Goal: Task Accomplishment & Management: Manage account settings

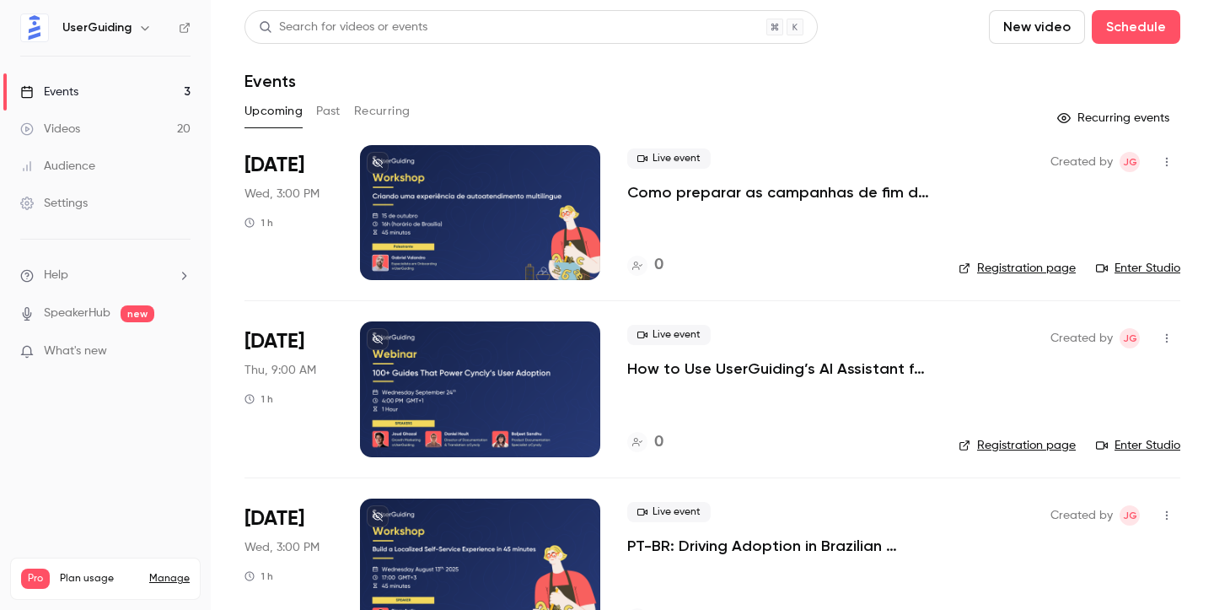
click at [328, 101] on button "Past" at bounding box center [328, 111] width 24 height 27
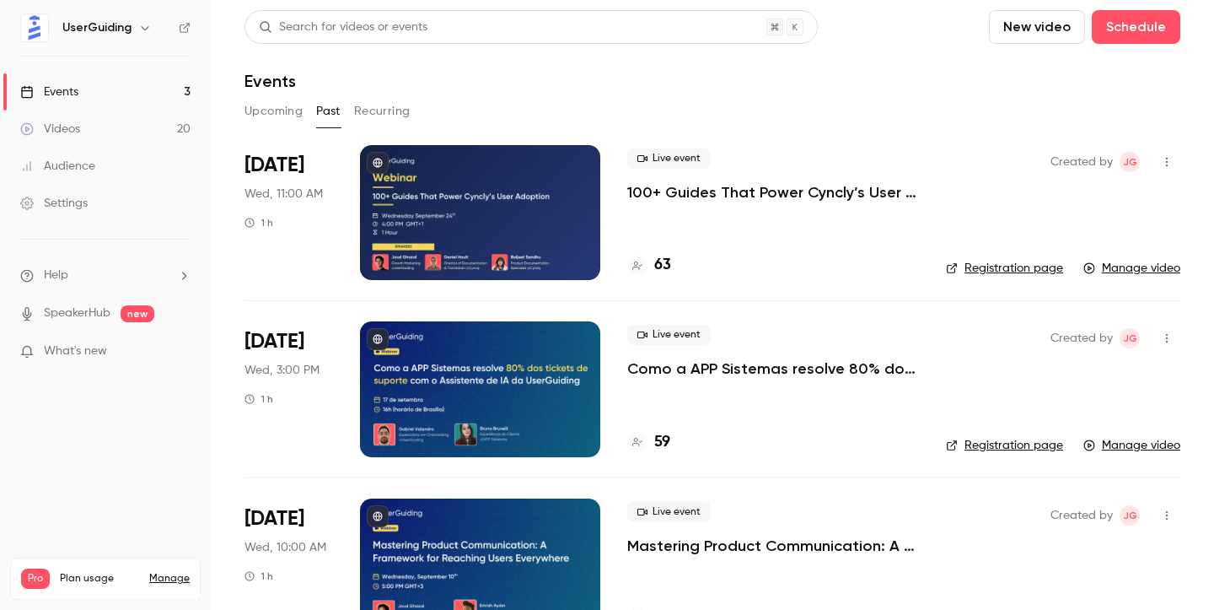
click at [285, 112] on button "Upcoming" at bounding box center [274, 111] width 58 height 27
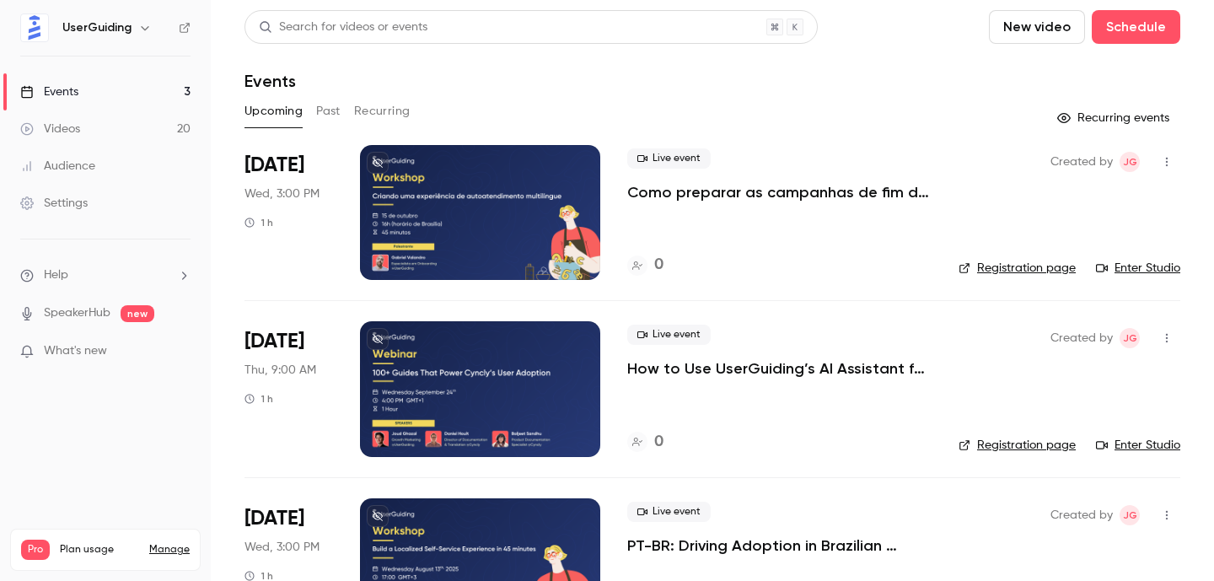
click at [325, 107] on button "Past" at bounding box center [328, 111] width 24 height 27
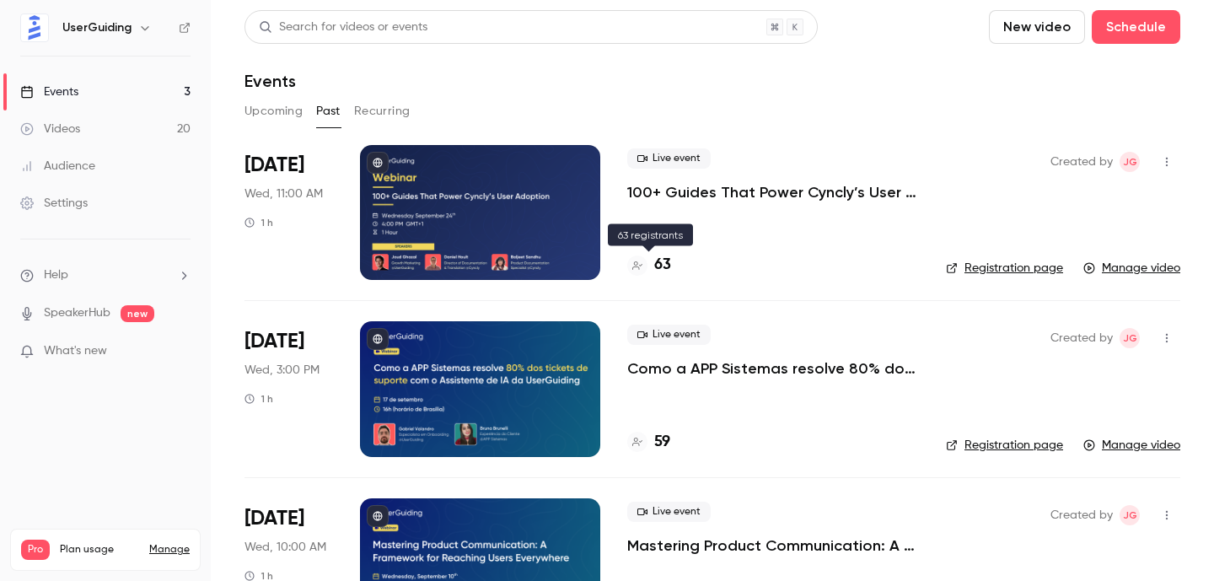
click at [663, 263] on h4 "63" at bounding box center [662, 265] width 17 height 23
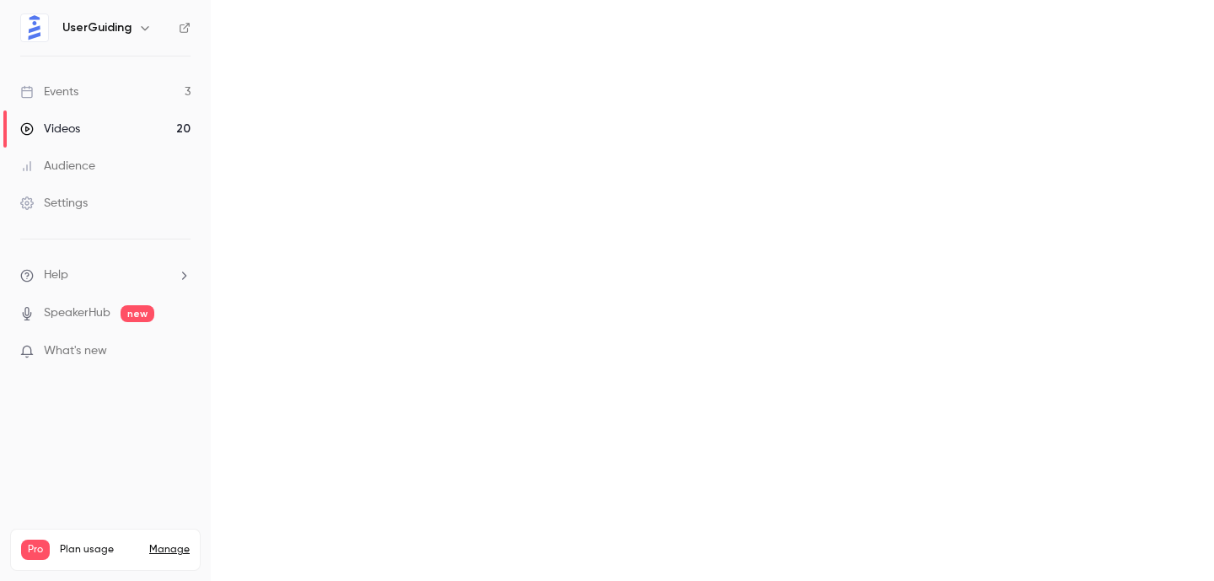
click at [663, 263] on main at bounding box center [712, 290] width 1003 height 581
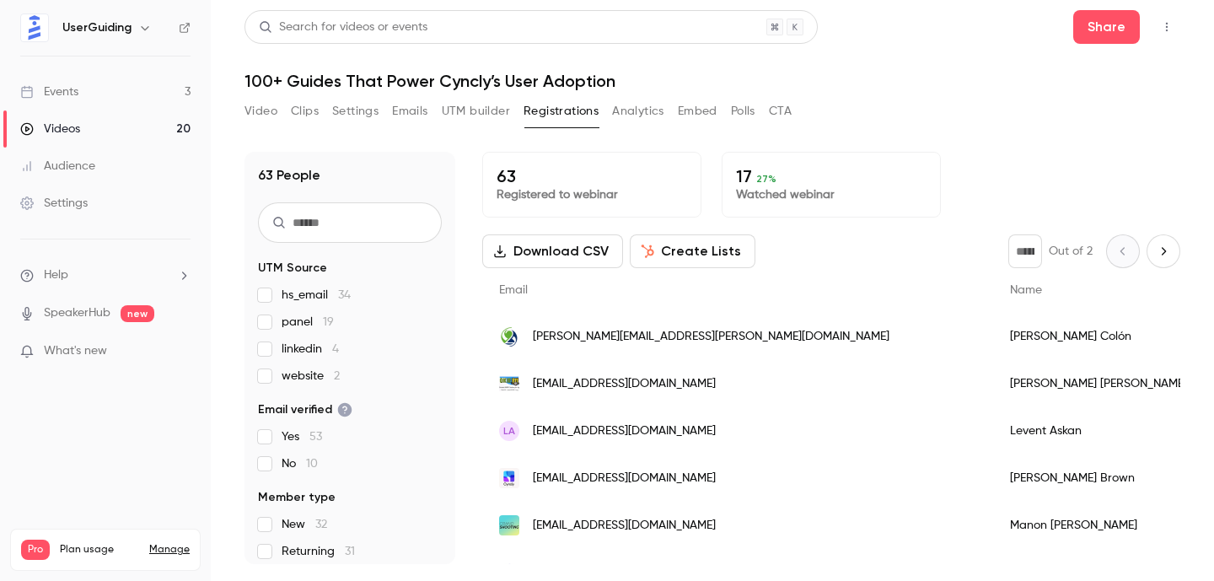
click at [508, 179] on p "63" at bounding box center [592, 176] width 191 height 20
copy p "63"
click at [390, 81] on h1 "100+ Guides That Power Cyncly’s User Adoption" at bounding box center [713, 81] width 936 height 20
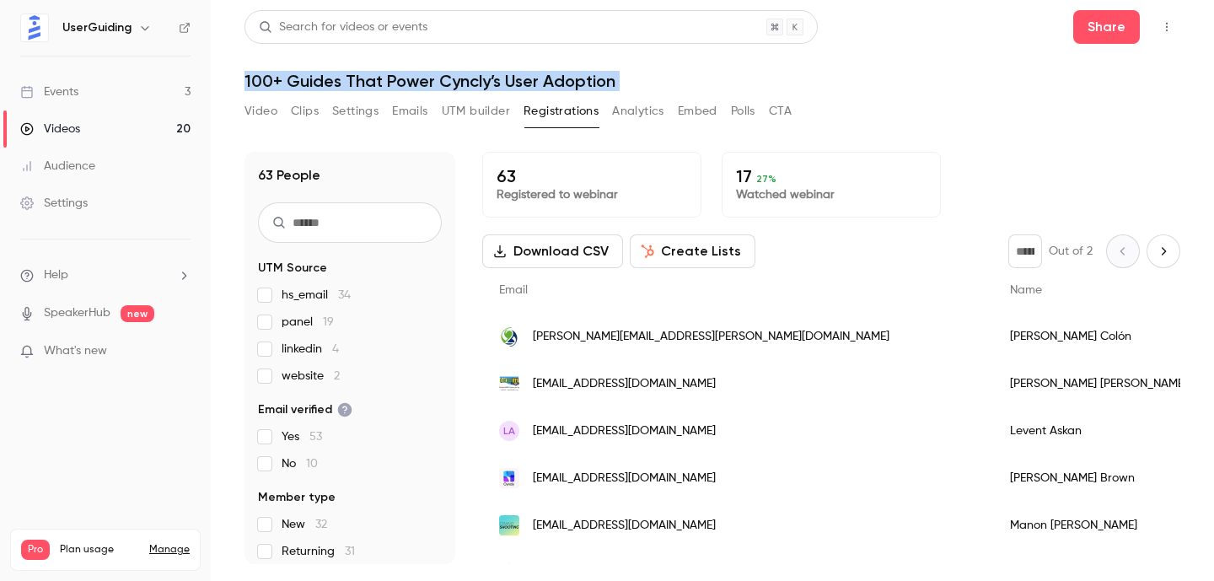
click at [390, 81] on h1 "100+ Guides That Power Cyncly’s User Adoption" at bounding box center [713, 81] width 936 height 20
copy div "100+ Guides That Power Cyncly’s User Adoption Video Clips Settings Emails UTM b…"
click at [1155, 26] on button "Top Bar Actions" at bounding box center [1167, 26] width 27 height 27
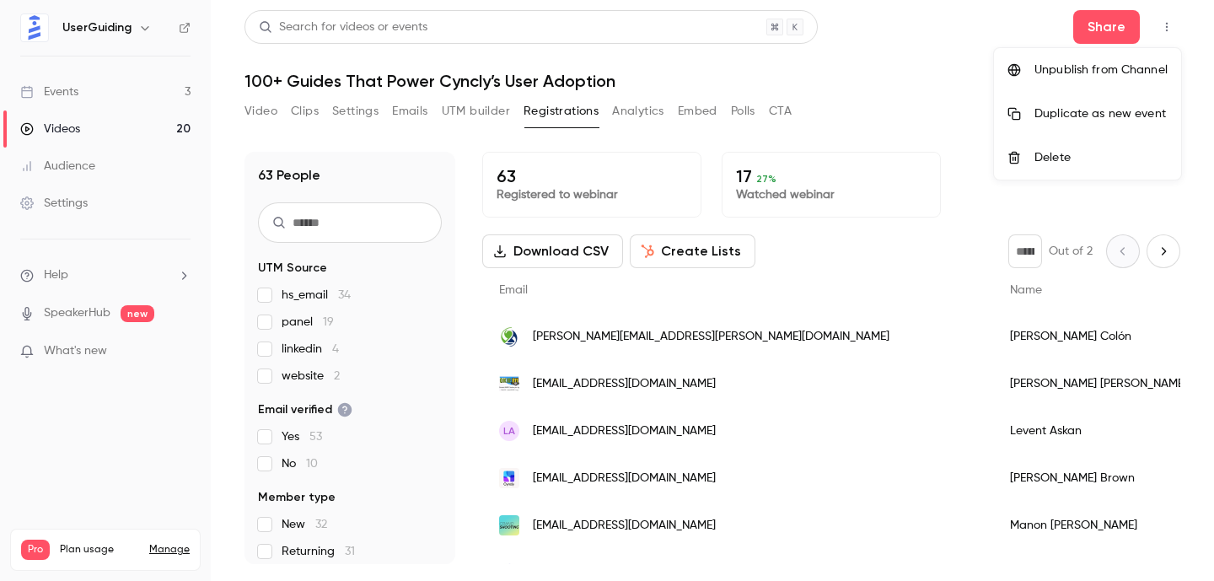
click at [883, 95] on div at bounding box center [607, 290] width 1214 height 581
click at [272, 108] on button "Video" at bounding box center [261, 111] width 33 height 27
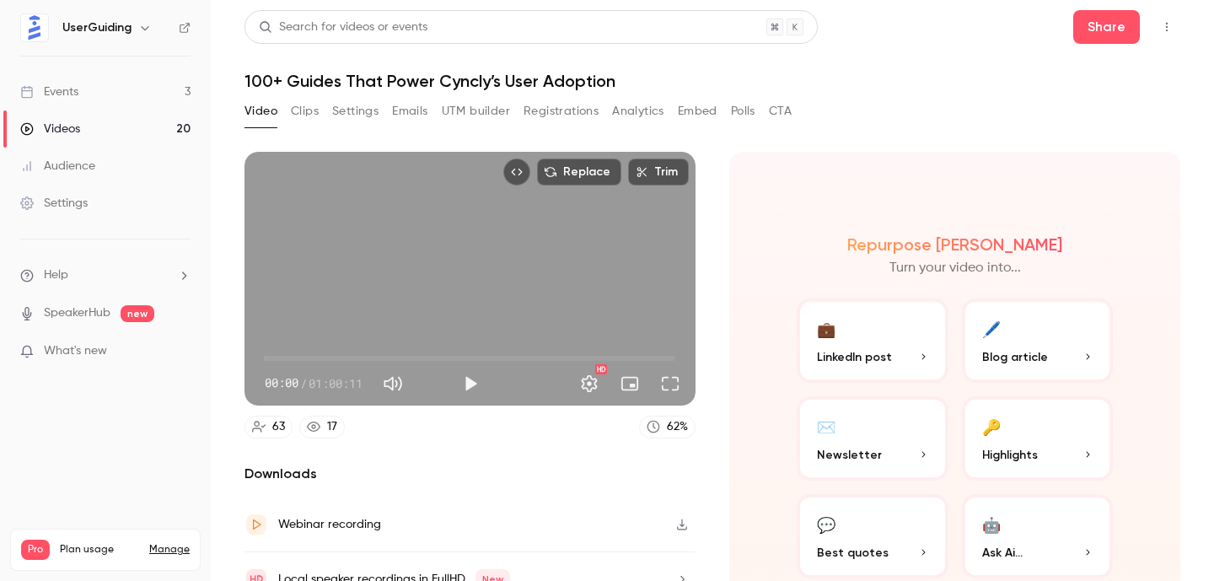
click at [185, 28] on icon at bounding box center [185, 28] width 12 height 12
click at [454, 359] on span "00:00" at bounding box center [470, 358] width 411 height 27
click at [464, 384] on button "Play" at bounding box center [471, 384] width 34 height 34
click at [471, 383] on button "Pause" at bounding box center [471, 384] width 34 height 34
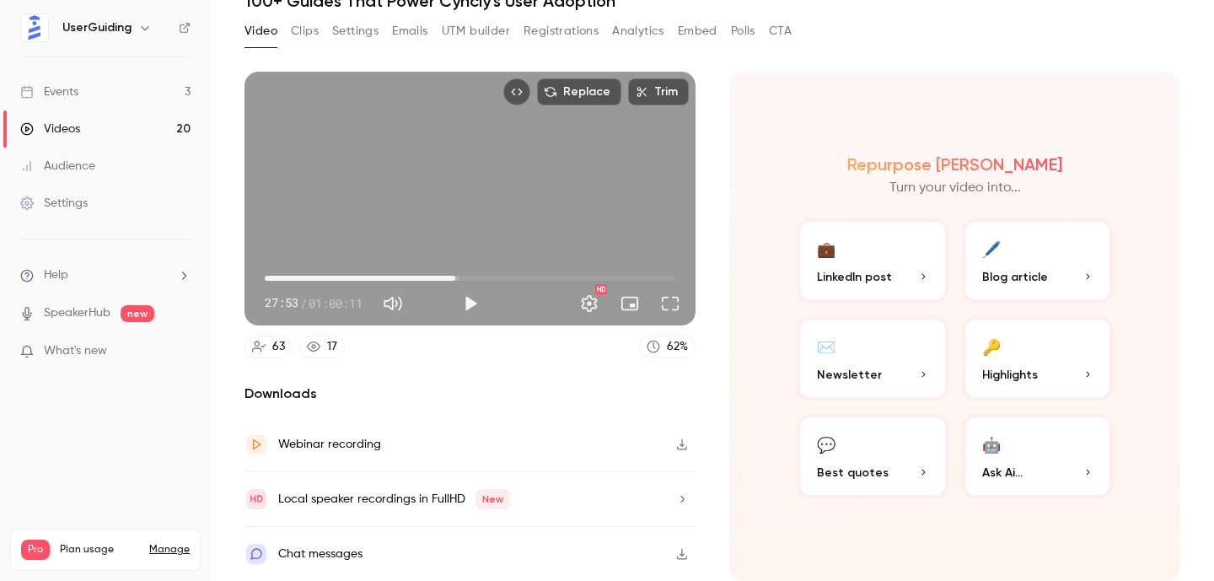
click at [677, 447] on icon "button" at bounding box center [682, 444] width 10 height 11
click at [677, 557] on icon "button" at bounding box center [682, 554] width 10 height 11
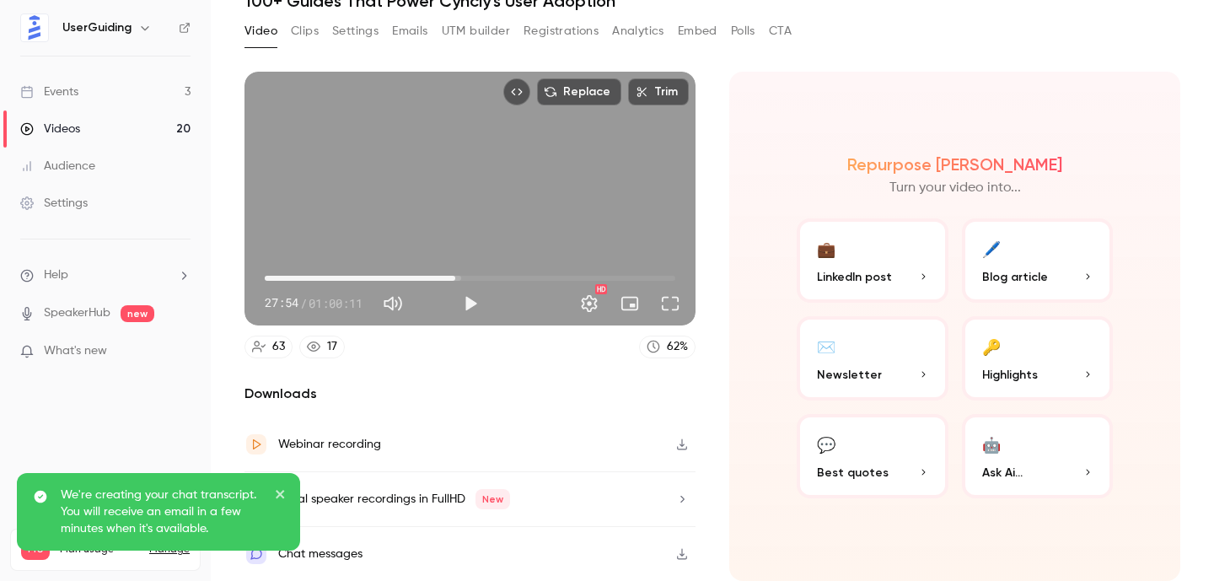
type input "******"
click at [298, 35] on button "Clips" at bounding box center [305, 31] width 28 height 27
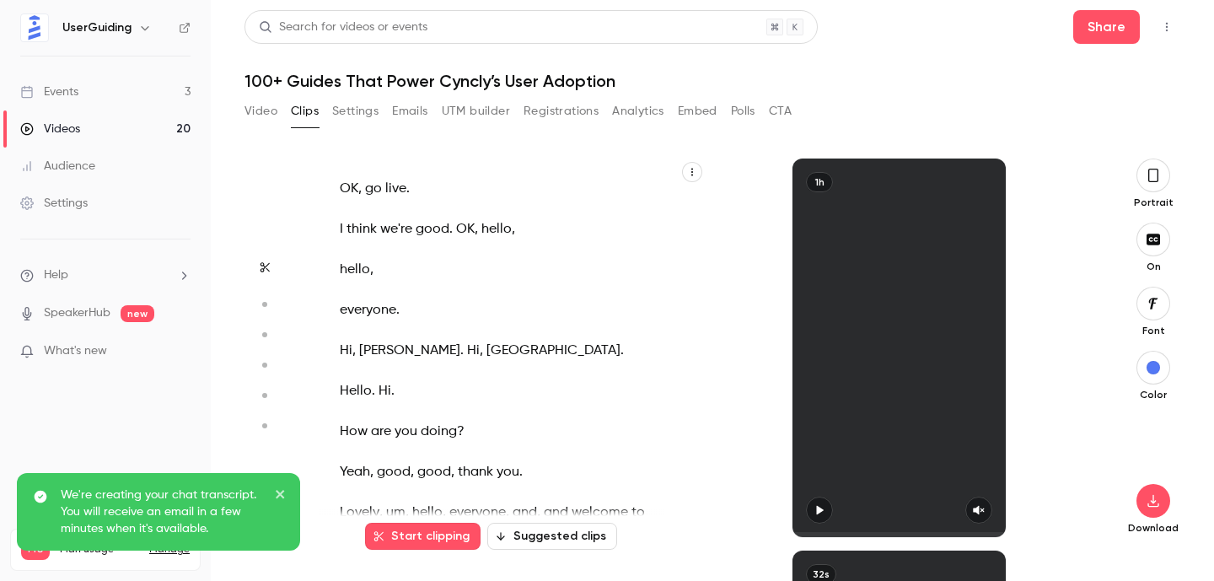
click at [358, 104] on button "Settings" at bounding box center [355, 111] width 46 height 27
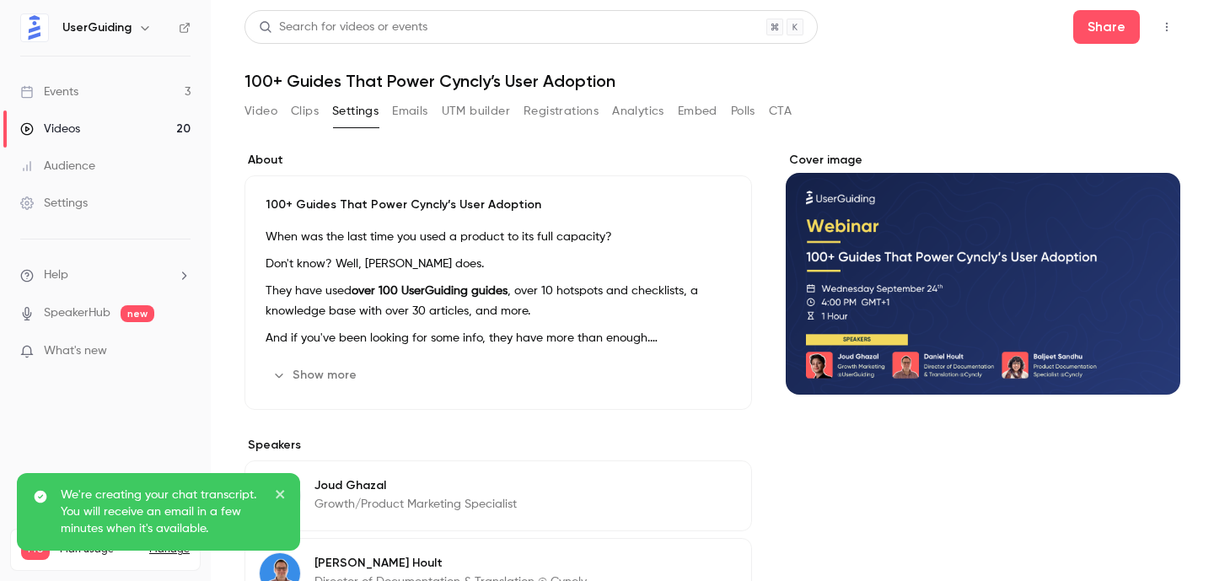
click at [476, 116] on button "UTM builder" at bounding box center [476, 111] width 68 height 27
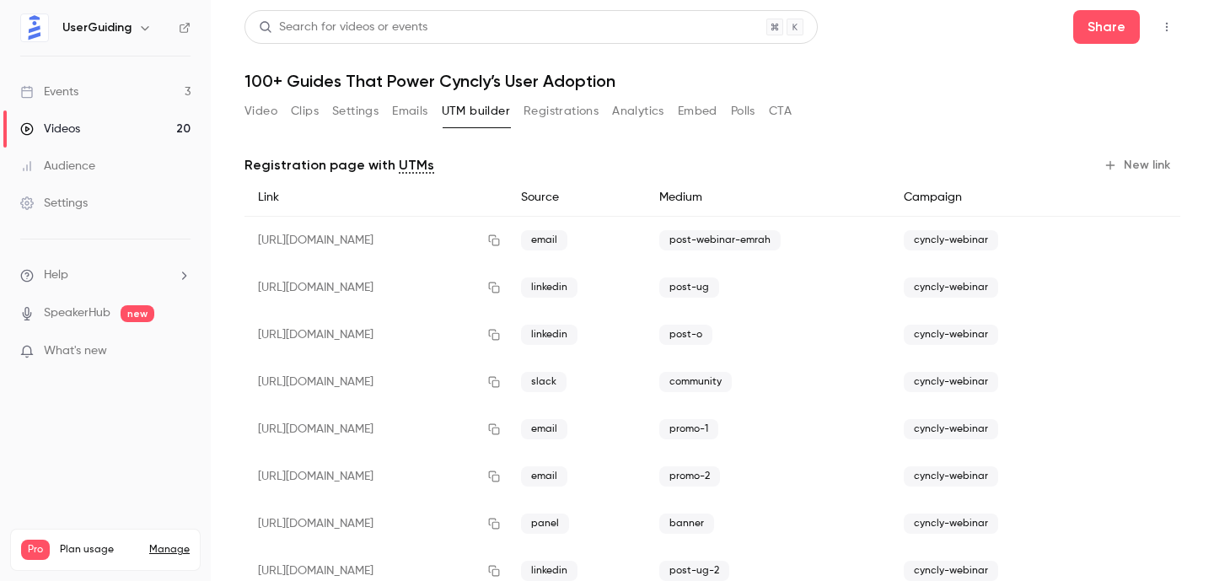
click at [557, 114] on button "Registrations" at bounding box center [561, 111] width 75 height 27
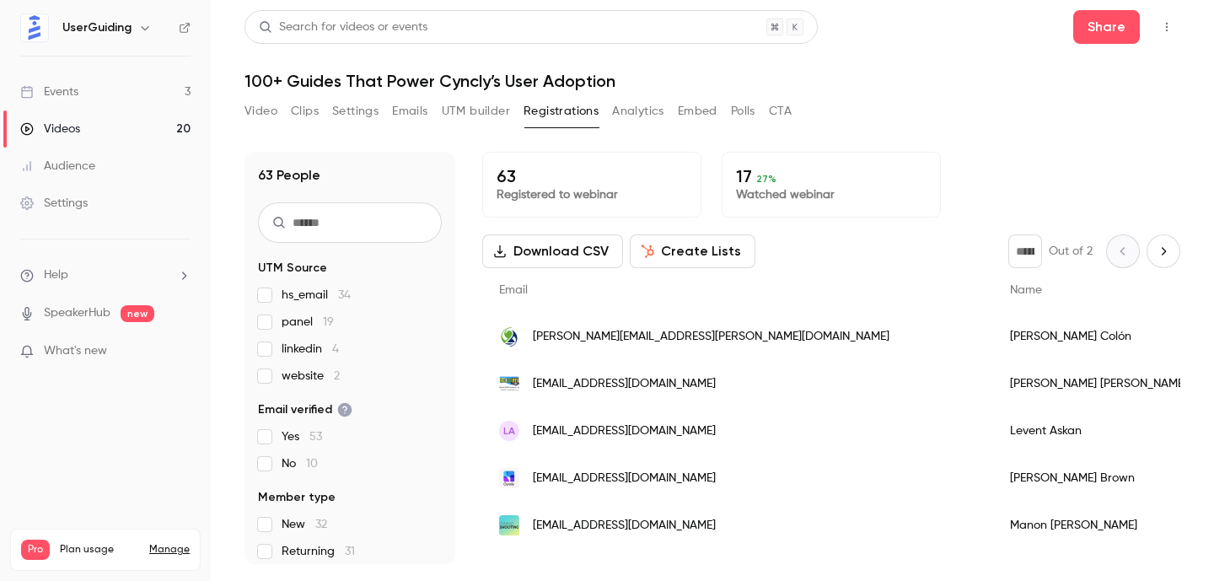
click at [551, 253] on button "Download CSV" at bounding box center [552, 251] width 141 height 34
click at [637, 108] on button "Analytics" at bounding box center [638, 111] width 52 height 27
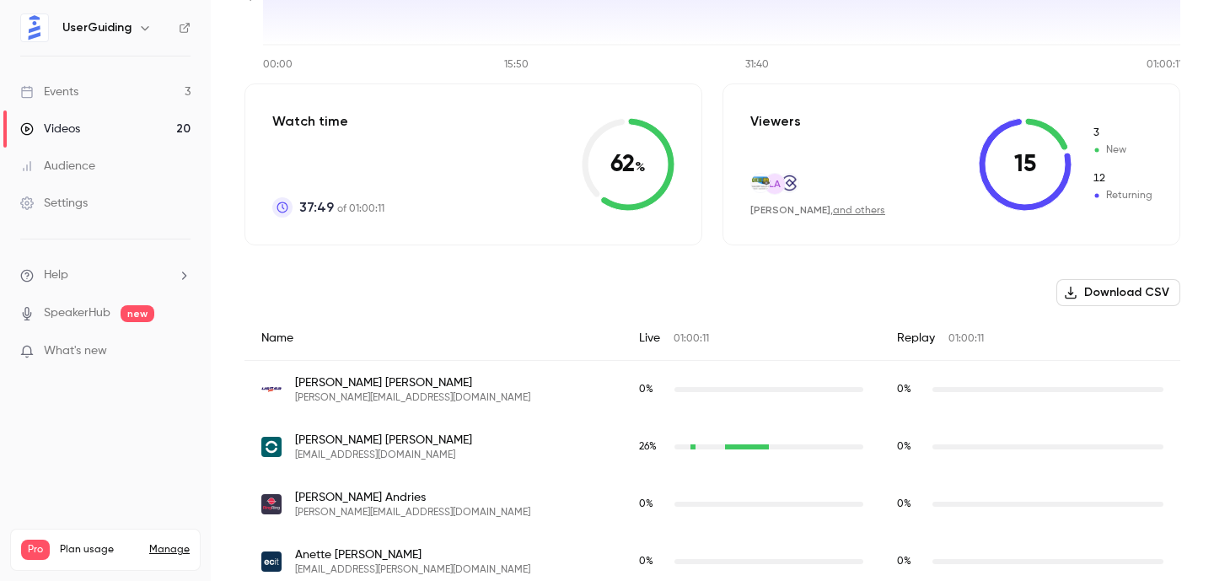
scroll to position [454, 0]
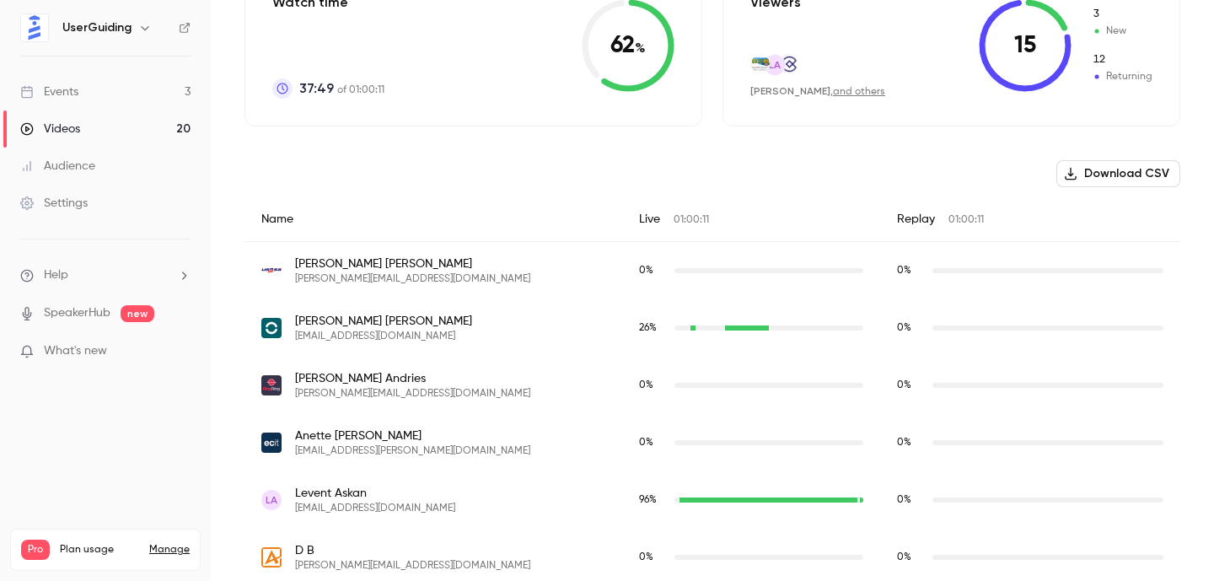
click at [1102, 172] on button "Download CSV" at bounding box center [1119, 173] width 124 height 27
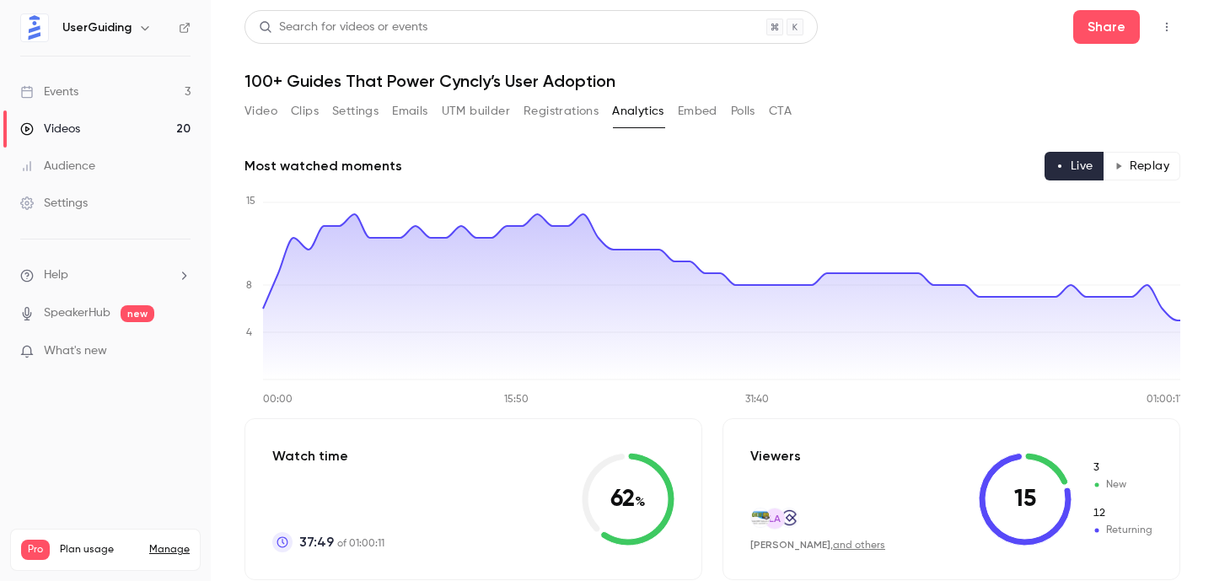
click at [692, 111] on button "Embed" at bounding box center [698, 111] width 40 height 27
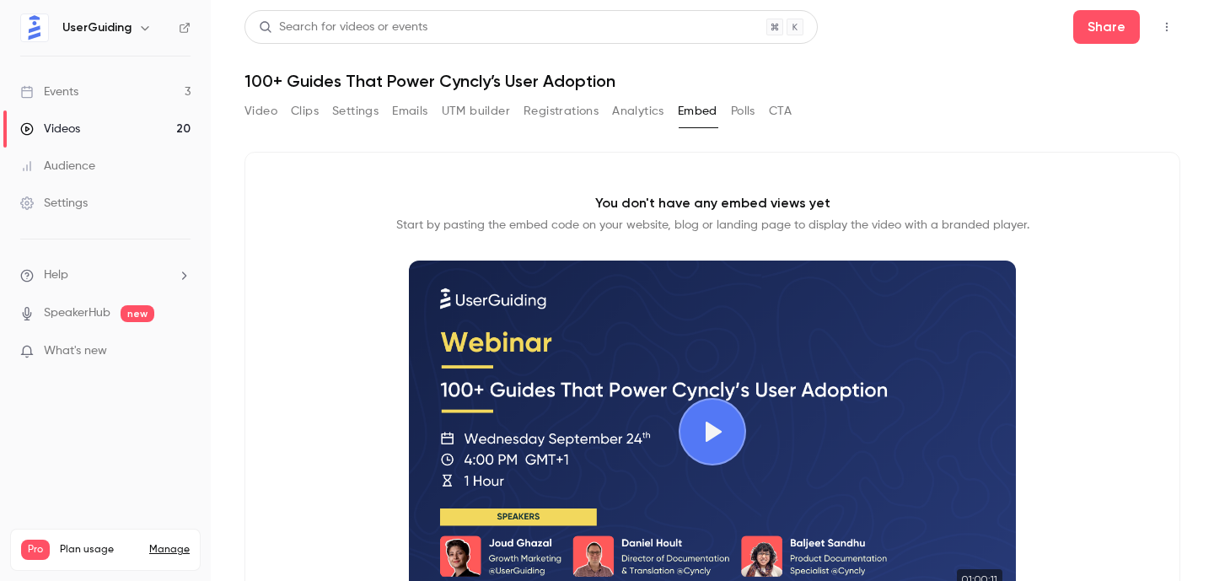
click at [747, 114] on button "Polls" at bounding box center [743, 111] width 24 height 27
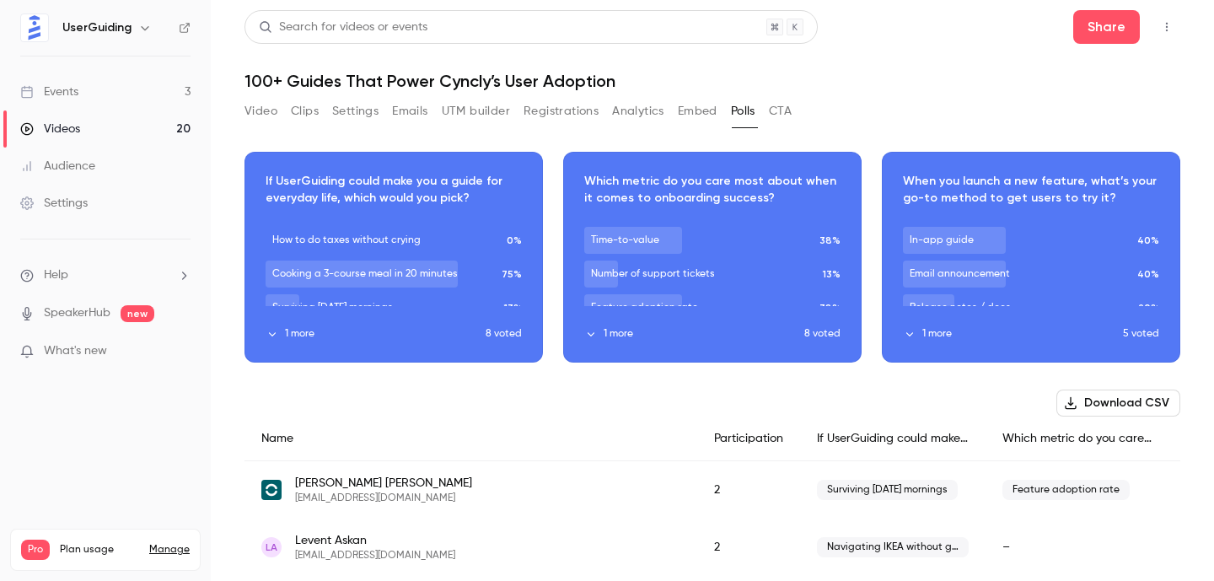
click at [1136, 394] on button "Download CSV" at bounding box center [1119, 403] width 124 height 27
click at [85, 89] on link "Events 3" at bounding box center [105, 91] width 211 height 37
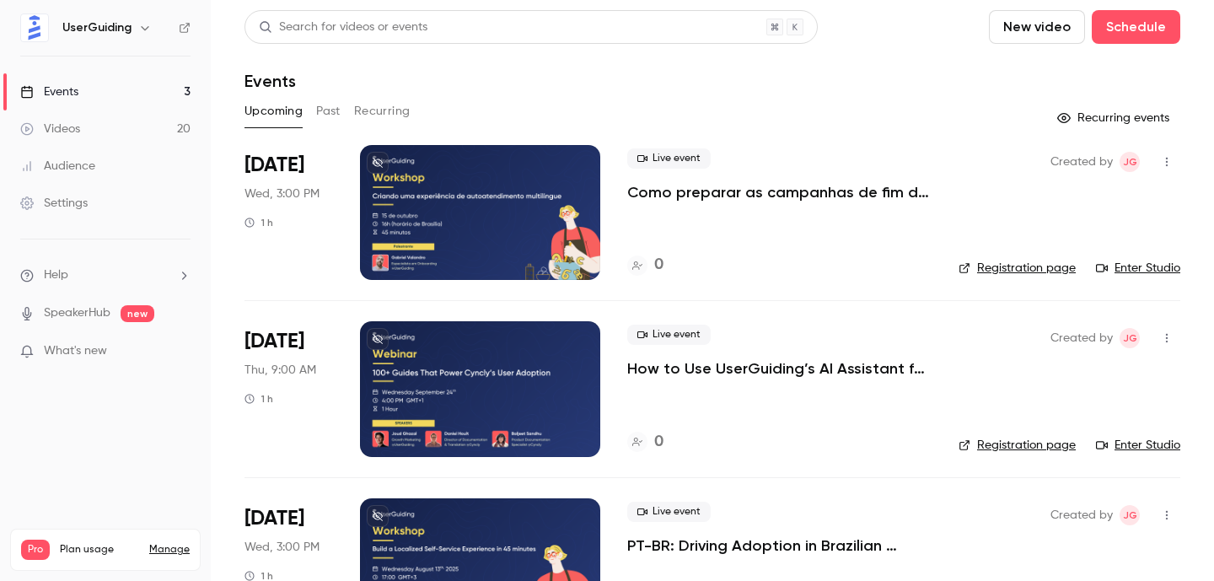
click at [480, 209] on div at bounding box center [480, 212] width 240 height 135
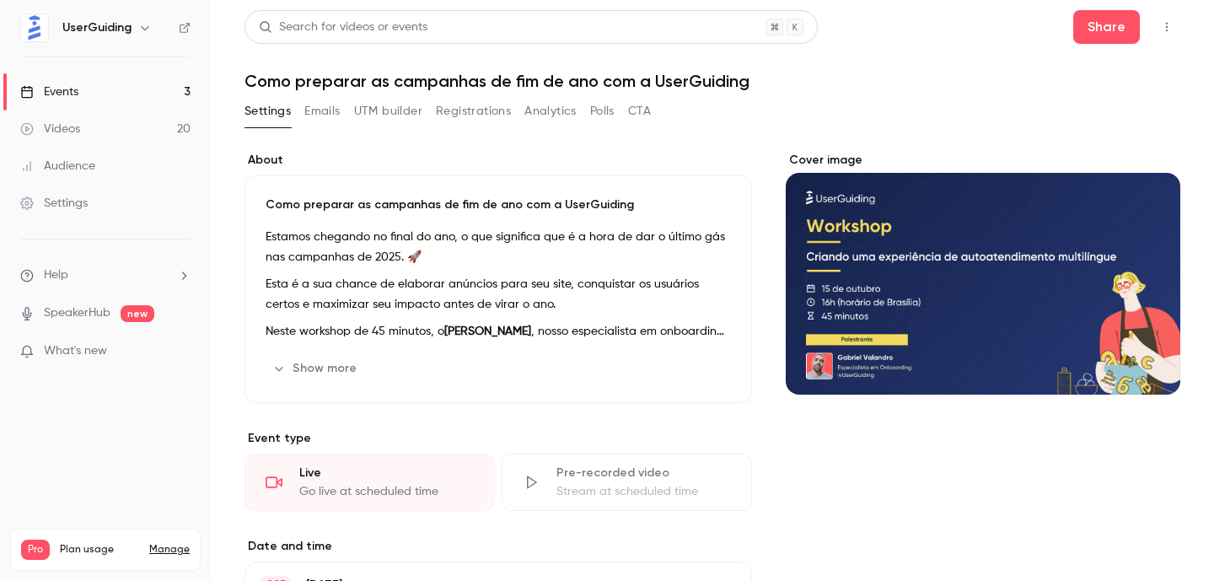
click at [168, 86] on link "Events 3" at bounding box center [105, 91] width 211 height 37
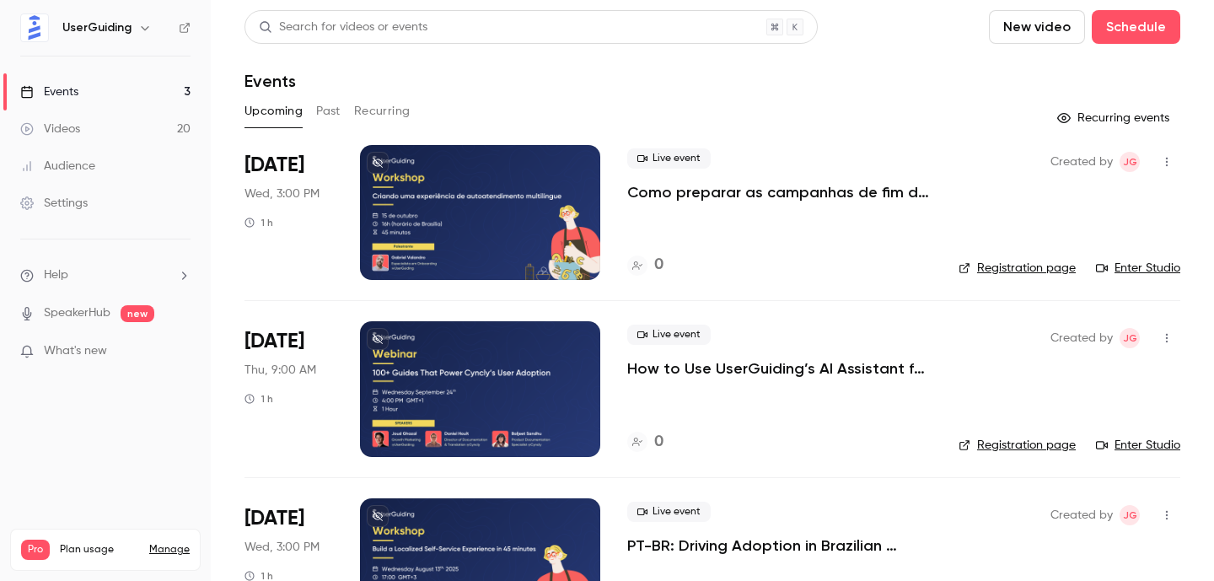
click at [324, 105] on button "Past" at bounding box center [328, 111] width 24 height 27
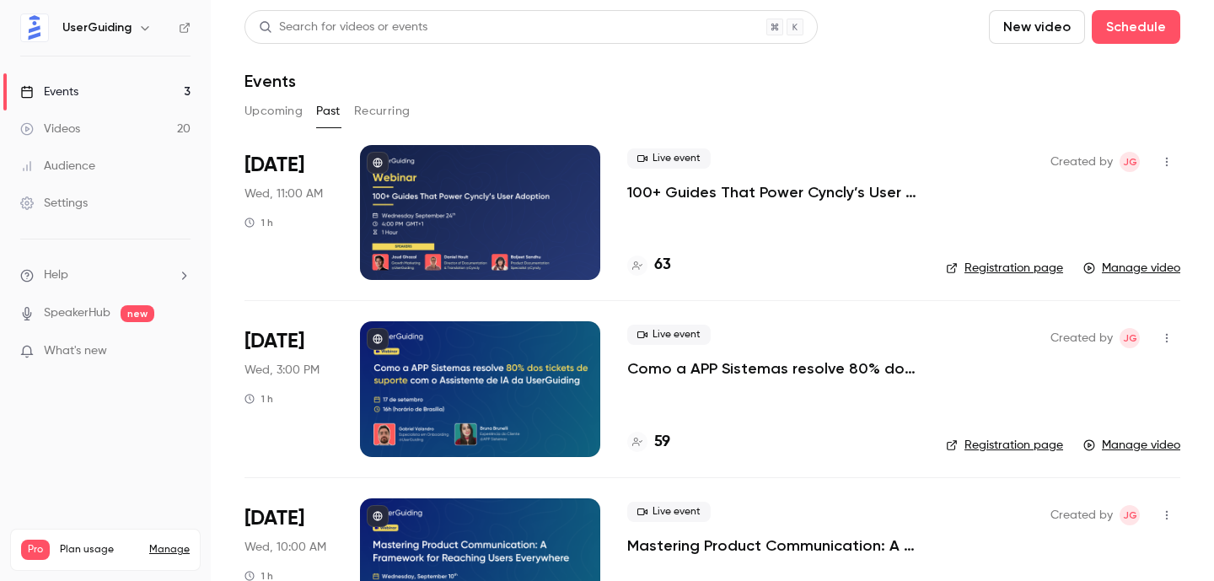
click at [442, 229] on div at bounding box center [480, 212] width 240 height 135
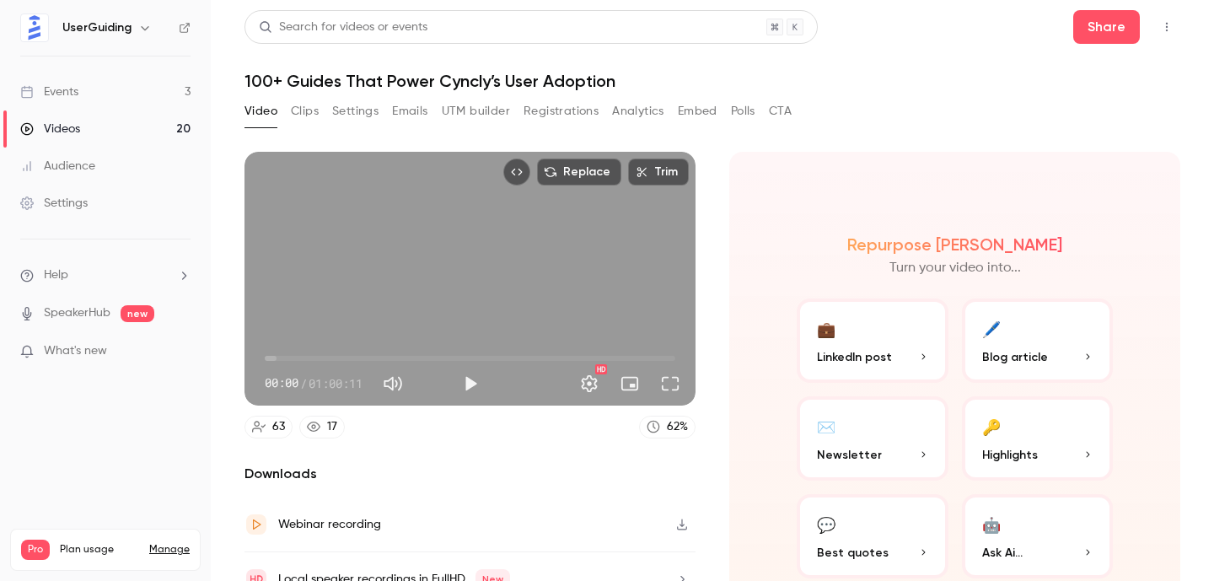
click at [474, 355] on span "00:00" at bounding box center [470, 358] width 411 height 27
click at [466, 387] on button "Play" at bounding box center [471, 384] width 34 height 34
click at [466, 386] on button "Pause" at bounding box center [471, 384] width 34 height 34
type input "******"
click at [306, 119] on button "Clips" at bounding box center [305, 111] width 28 height 27
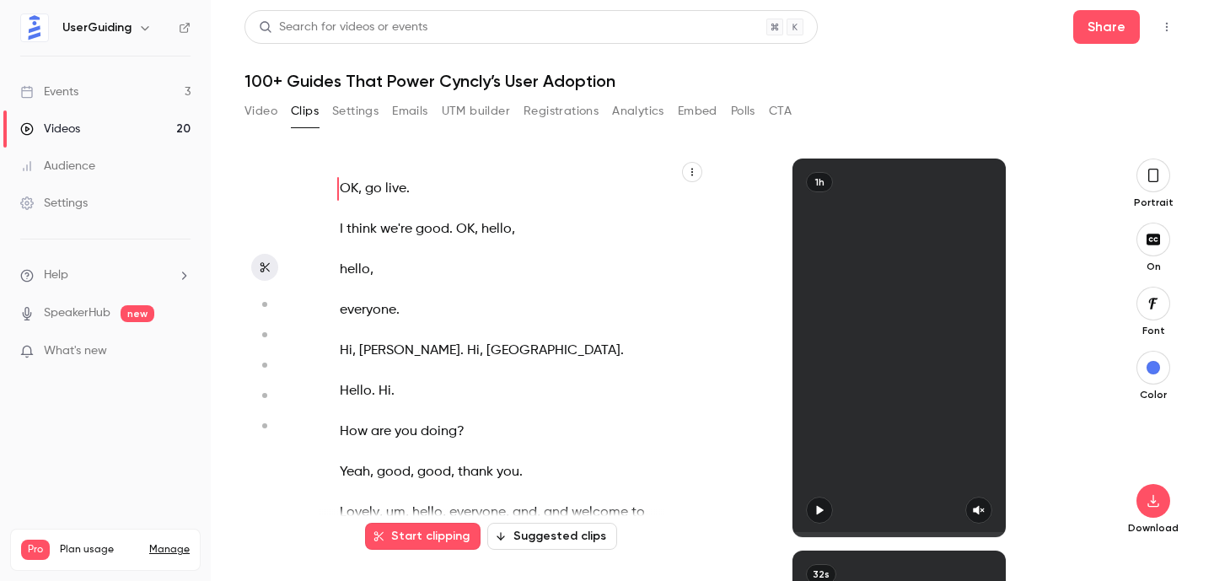
click at [681, 173] on div "OK , go live . I think we're good . OK , hello , hello , everyone . [PERSON_NAM…" at bounding box center [512, 348] width 387 height 379
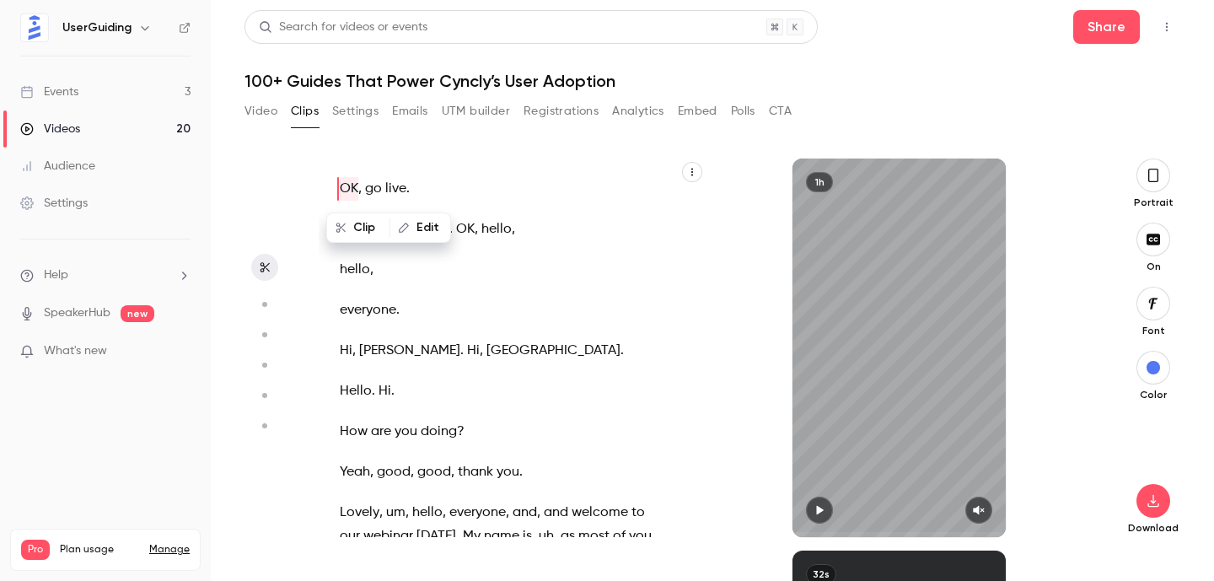
click at [694, 175] on icon "button" at bounding box center [692, 172] width 10 height 10
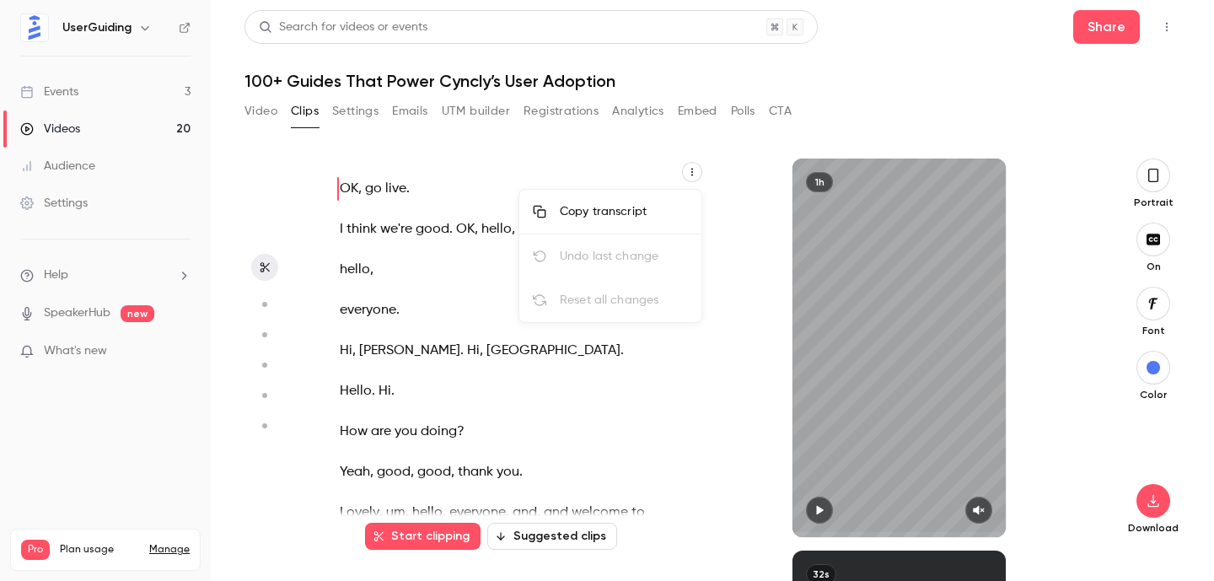
click at [621, 206] on div "Copy transcript" at bounding box center [624, 211] width 128 height 17
click at [272, 107] on button "Video" at bounding box center [261, 111] width 33 height 27
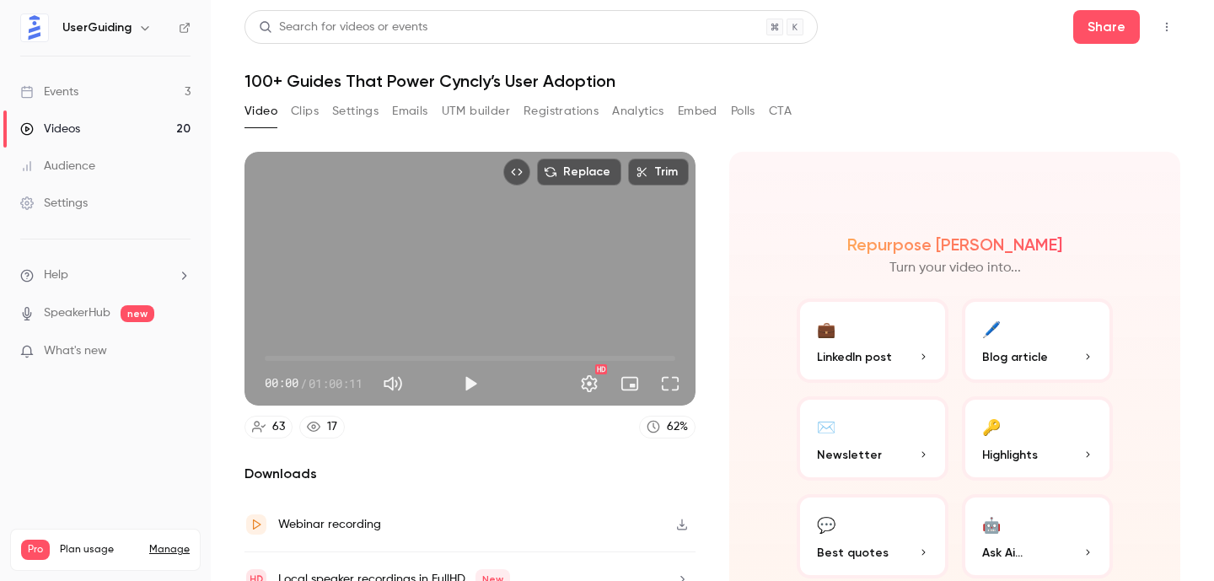
scroll to position [80, 0]
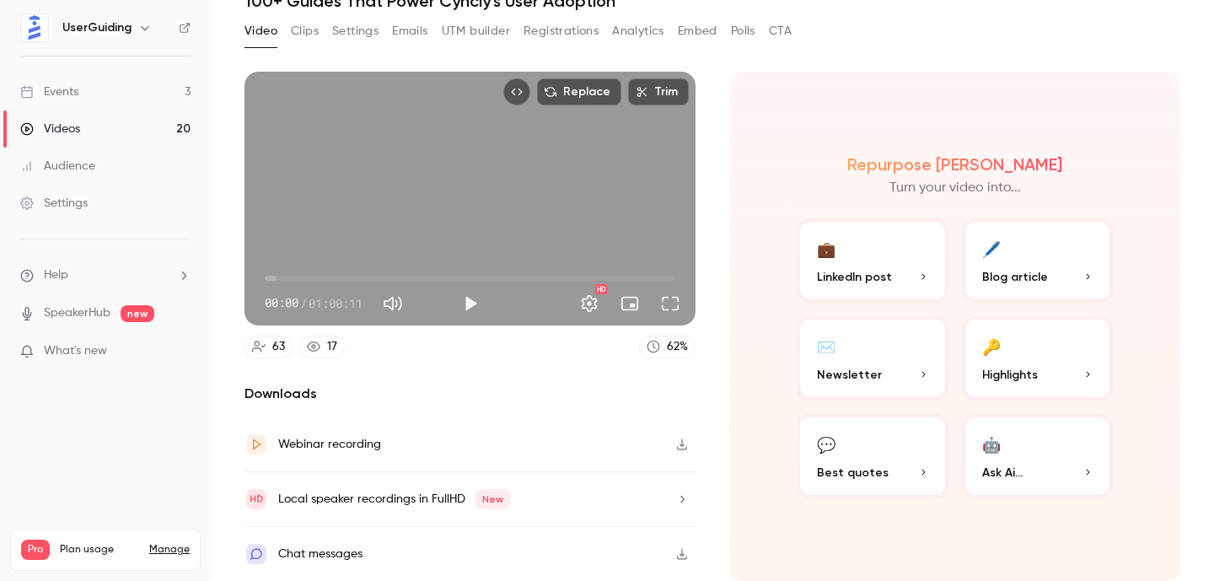
click at [110, 125] on link "Videos 20" at bounding box center [105, 128] width 211 height 37
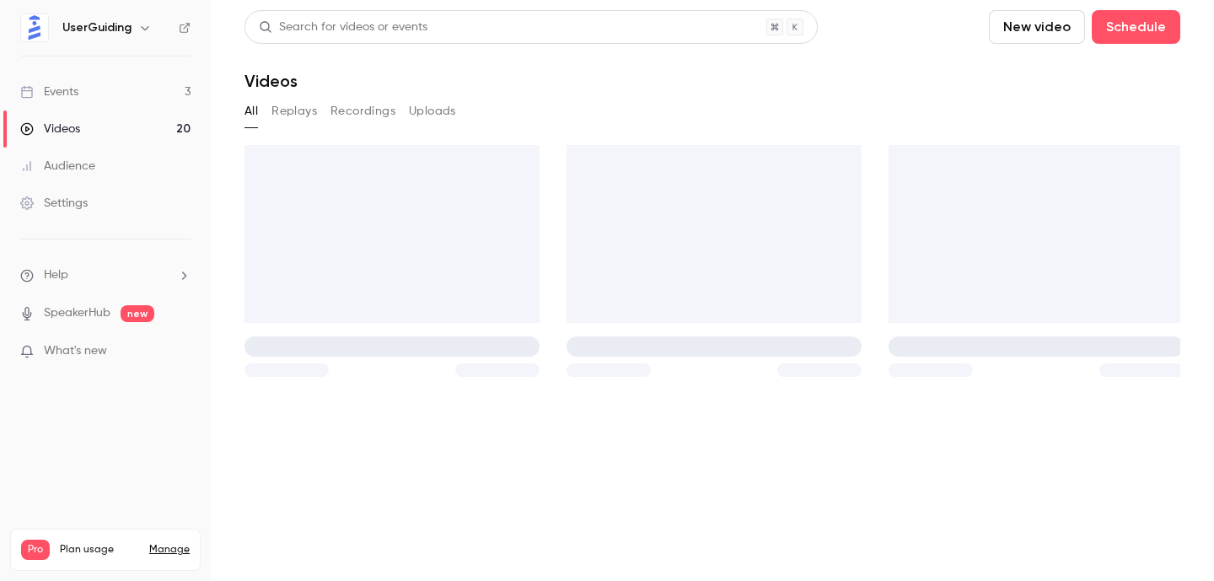
click at [122, 101] on link "Events 3" at bounding box center [105, 91] width 211 height 37
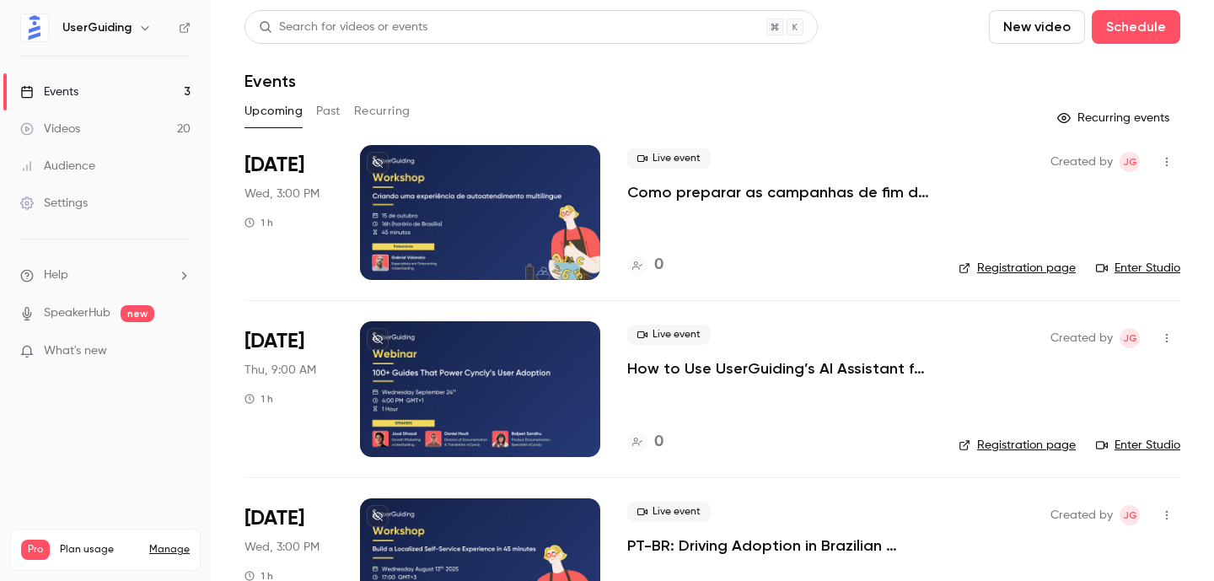
click at [517, 212] on div at bounding box center [480, 212] width 240 height 135
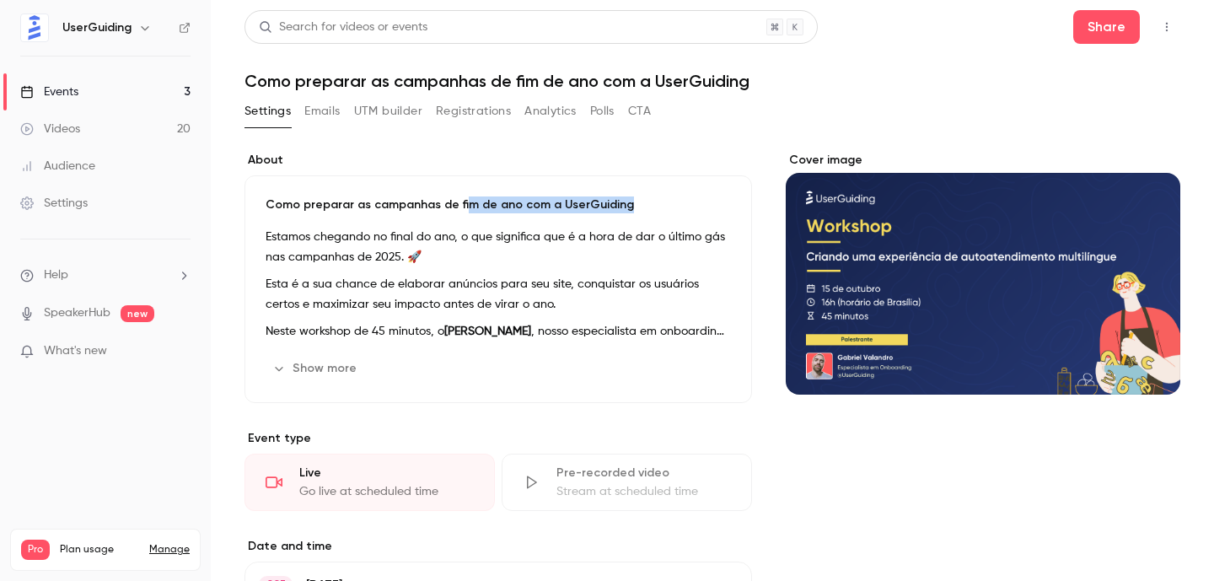
click at [463, 213] on div "Como preparar as campanhas de fim de ano com a UserGuiding Estamos chegando no …" at bounding box center [499, 289] width 508 height 228
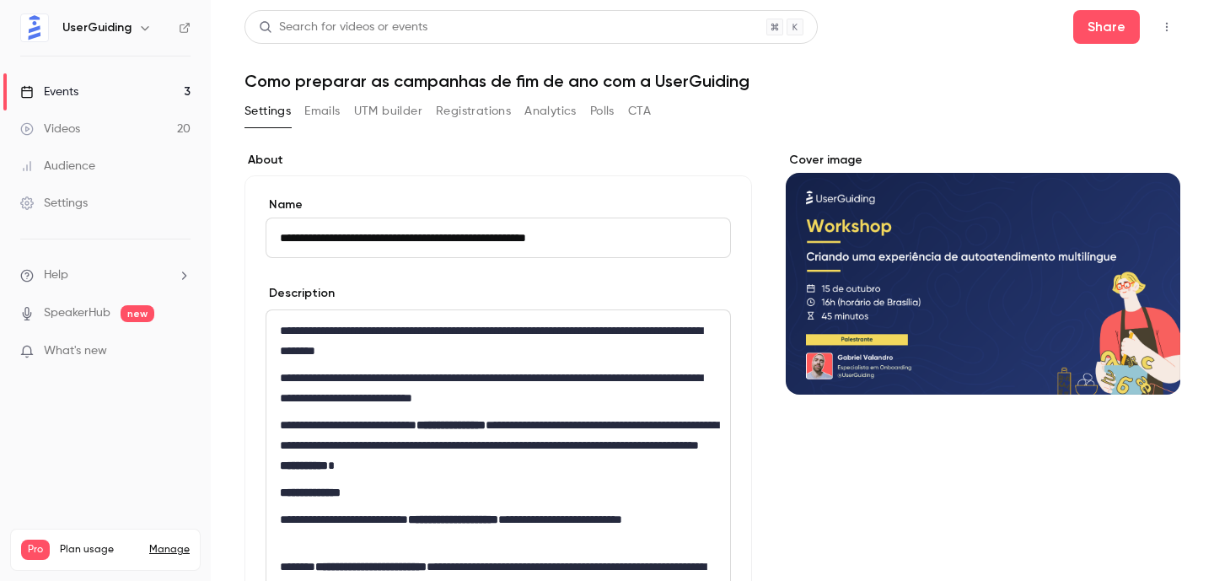
click at [468, 236] on input "**********" at bounding box center [498, 238] width 465 height 40
click at [623, 213] on div "**********" at bounding box center [498, 227] width 465 height 62
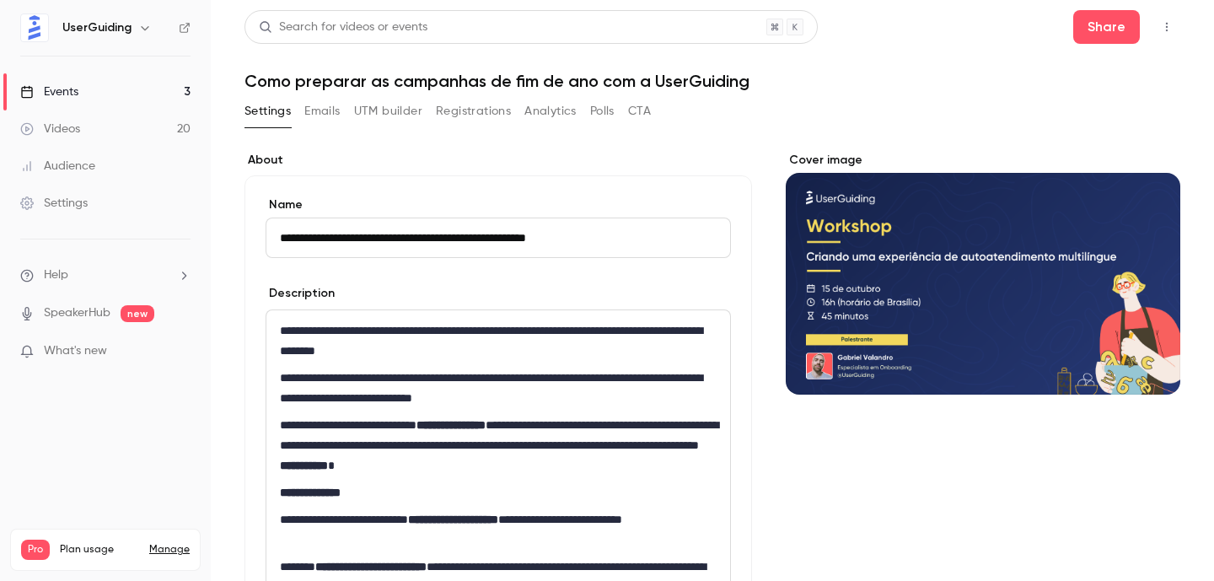
click at [965, 288] on div "Cover image" at bounding box center [983, 273] width 395 height 243
click at [0, 0] on input "Cover image" at bounding box center [0, 0] width 0 height 0
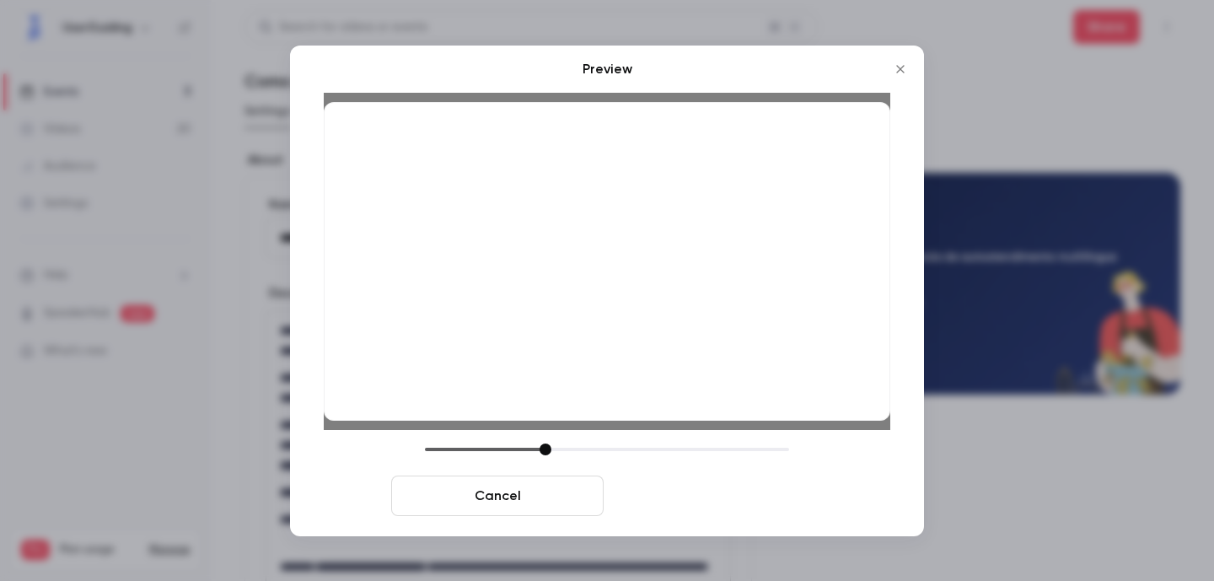
click at [736, 508] on button "Save cover" at bounding box center [716, 496] width 212 height 40
click at [711, 478] on button "Save cover" at bounding box center [716, 496] width 212 height 40
click at [727, 493] on button "Save cover" at bounding box center [716, 496] width 212 height 40
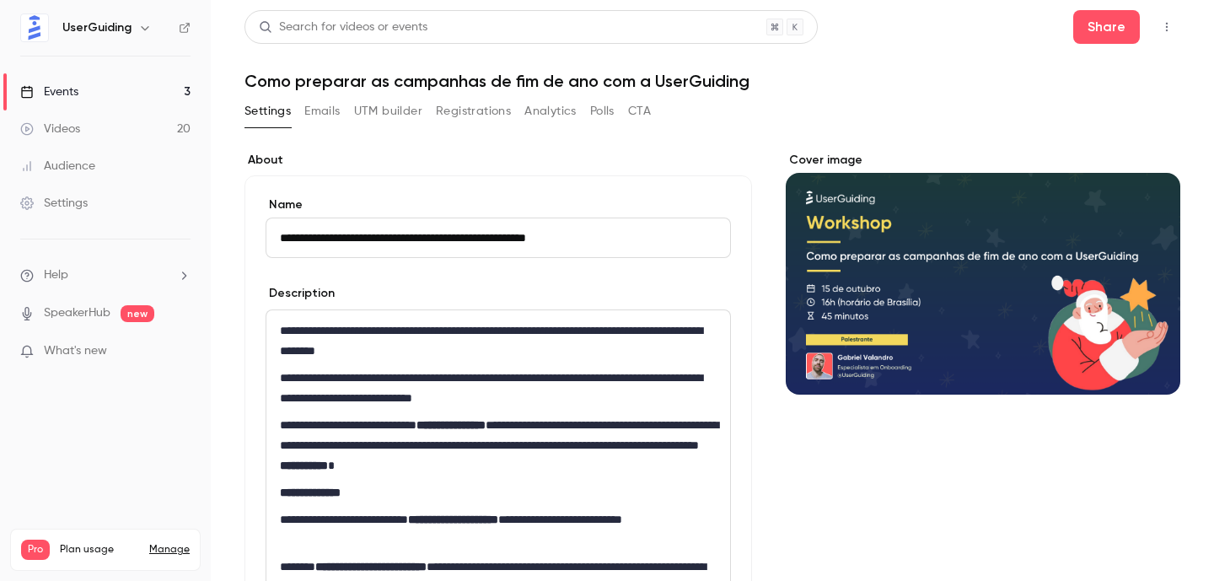
click at [527, 250] on input "**********" at bounding box center [498, 238] width 465 height 40
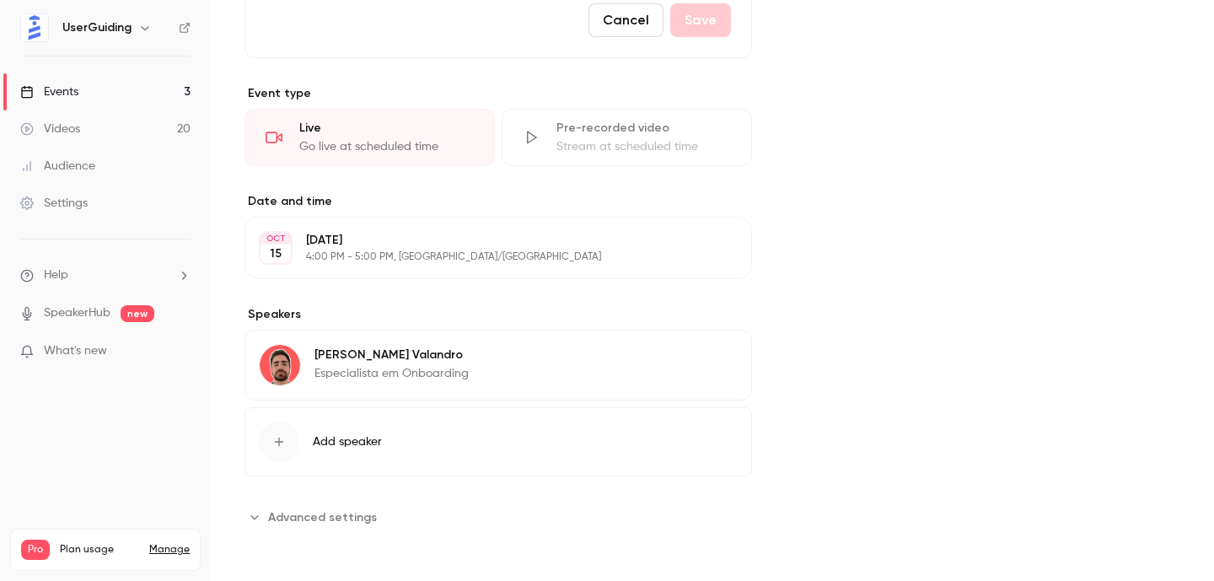
click at [288, 527] on button "Advanced settings" at bounding box center [316, 516] width 143 height 27
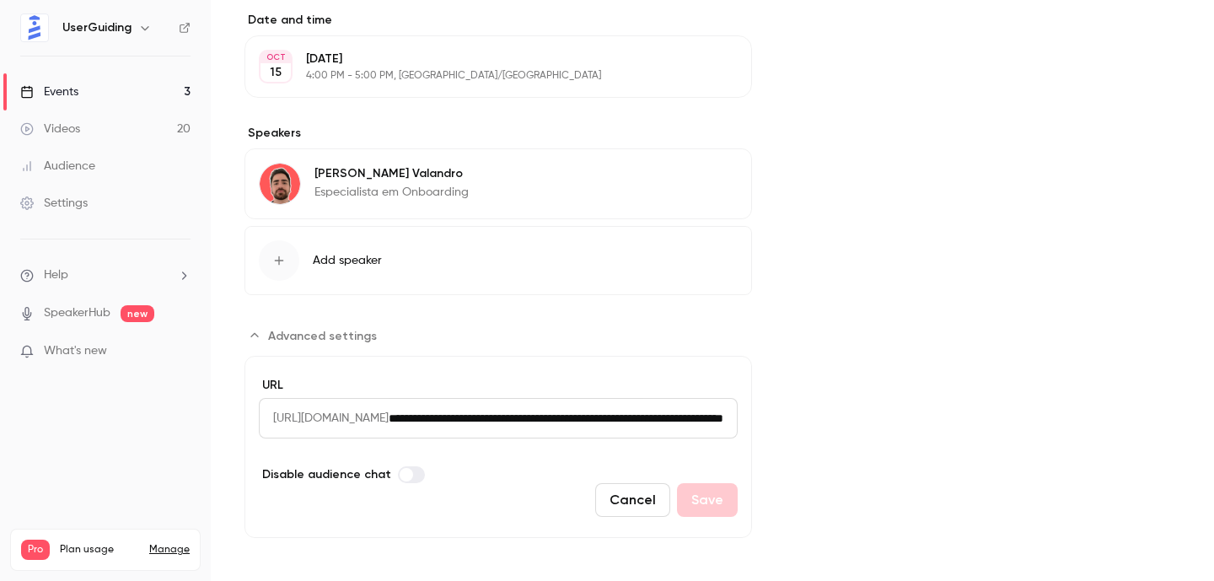
scroll to position [922, 0]
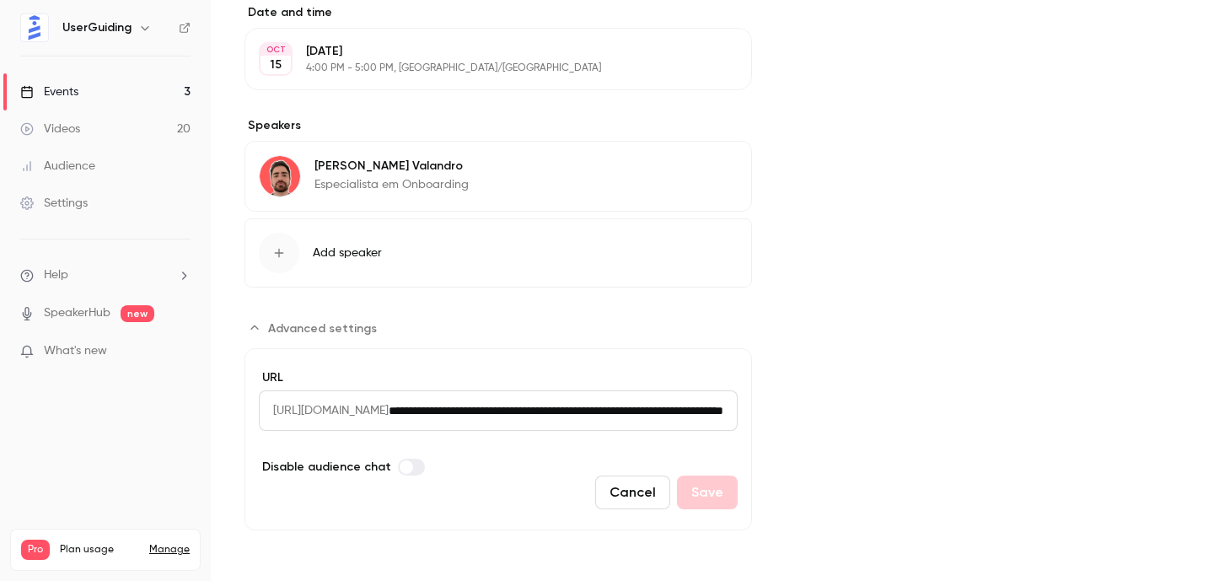
click at [525, 400] on input "**********" at bounding box center [563, 410] width 349 height 40
paste input "Advanced settings"
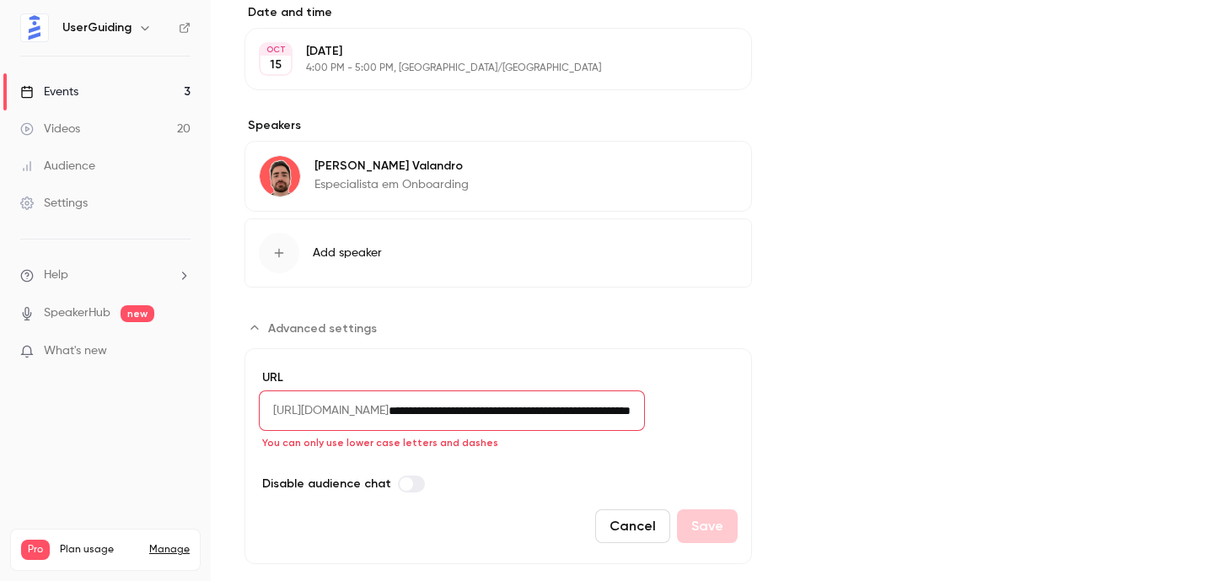
scroll to position [0, 113]
click at [645, 408] on input "**********" at bounding box center [517, 410] width 256 height 40
click at [645, 409] on input "**********" at bounding box center [517, 410] width 256 height 40
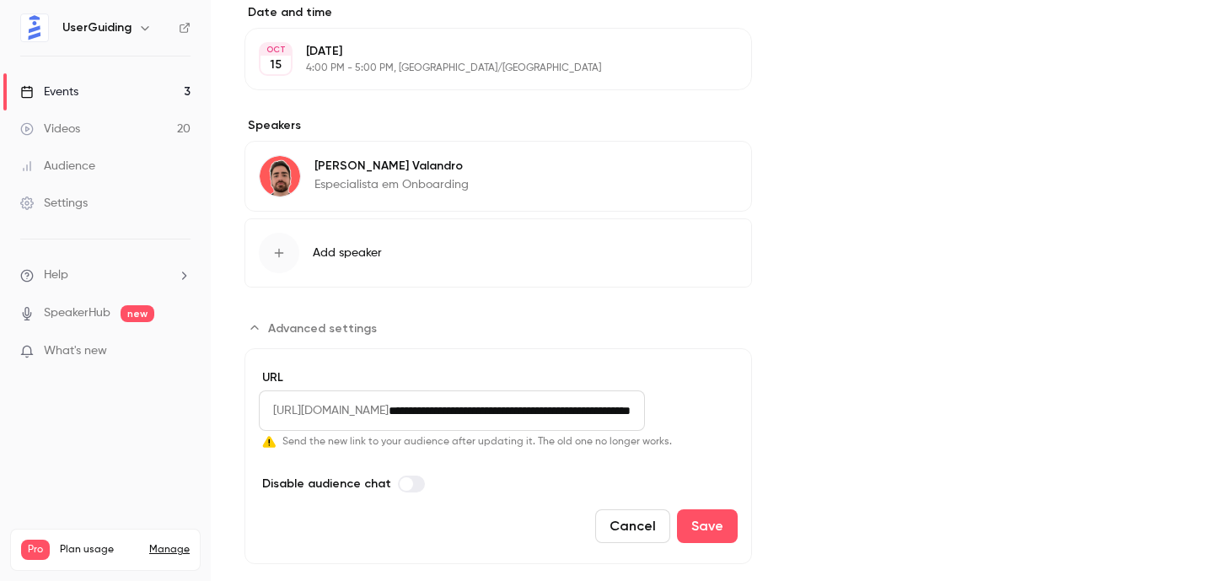
click at [618, 411] on input "**********" at bounding box center [517, 410] width 256 height 40
type input "**********"
click at [717, 526] on button "Save" at bounding box center [707, 526] width 61 height 34
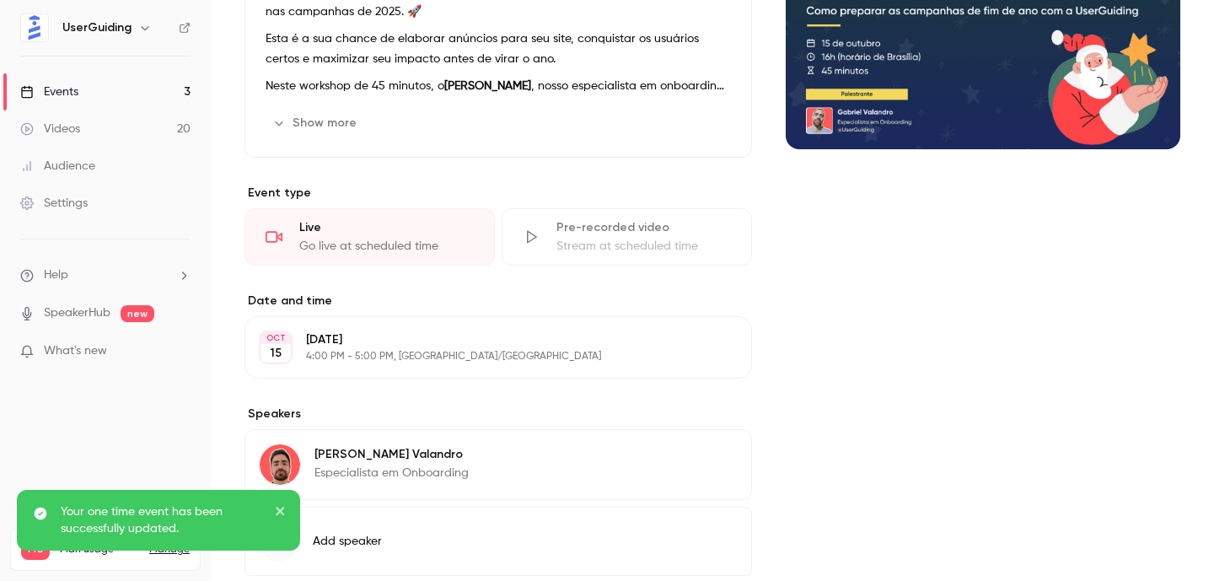
scroll to position [345, 0]
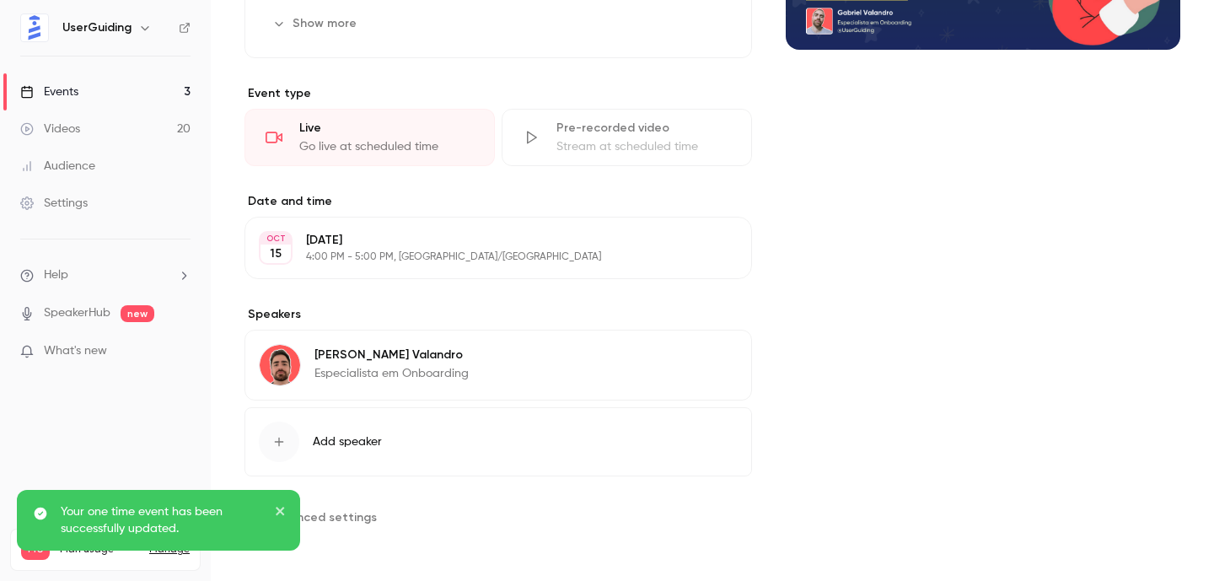
click at [317, 514] on span "Advanced settings" at bounding box center [322, 517] width 109 height 18
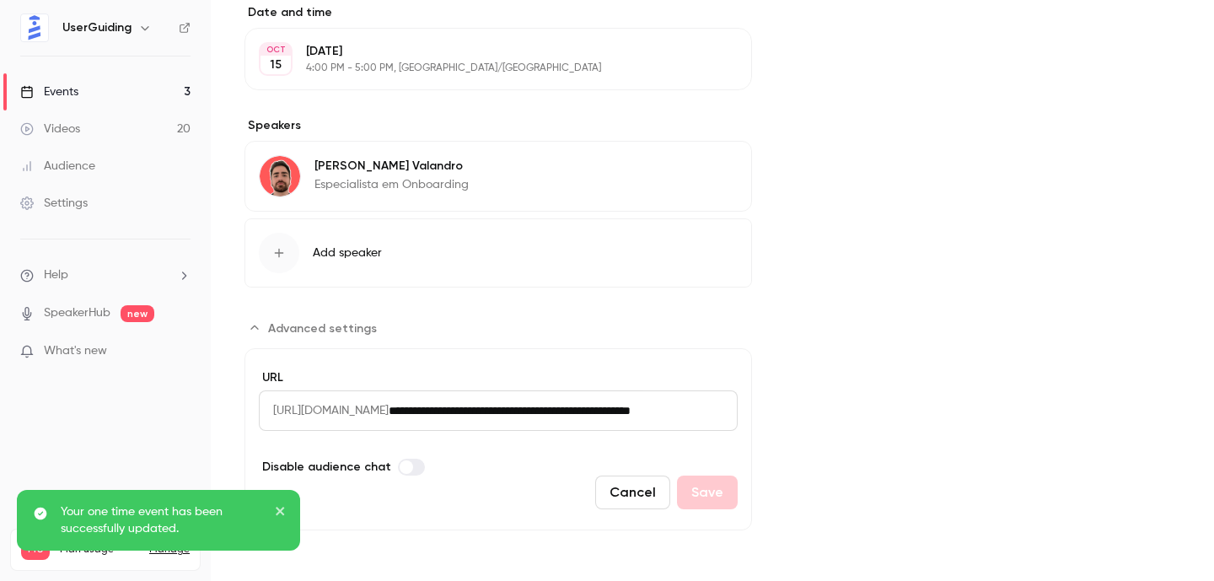
click at [552, 404] on input "**********" at bounding box center [563, 410] width 349 height 40
paste input "*"
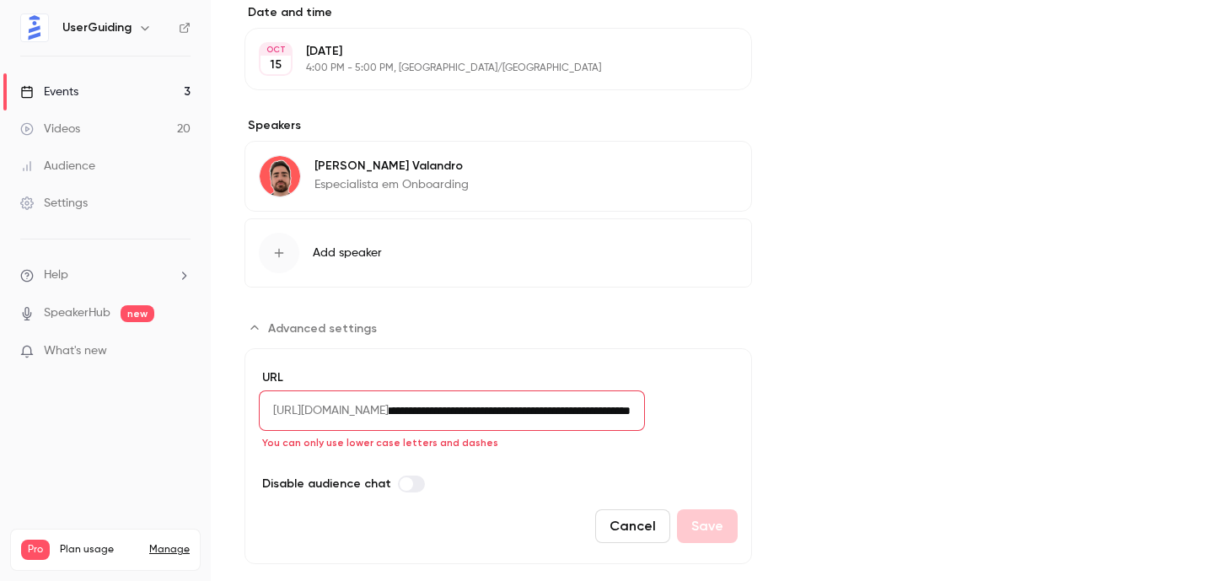
click at [627, 518] on button "Cancel" at bounding box center [632, 526] width 75 height 34
type input "**********"
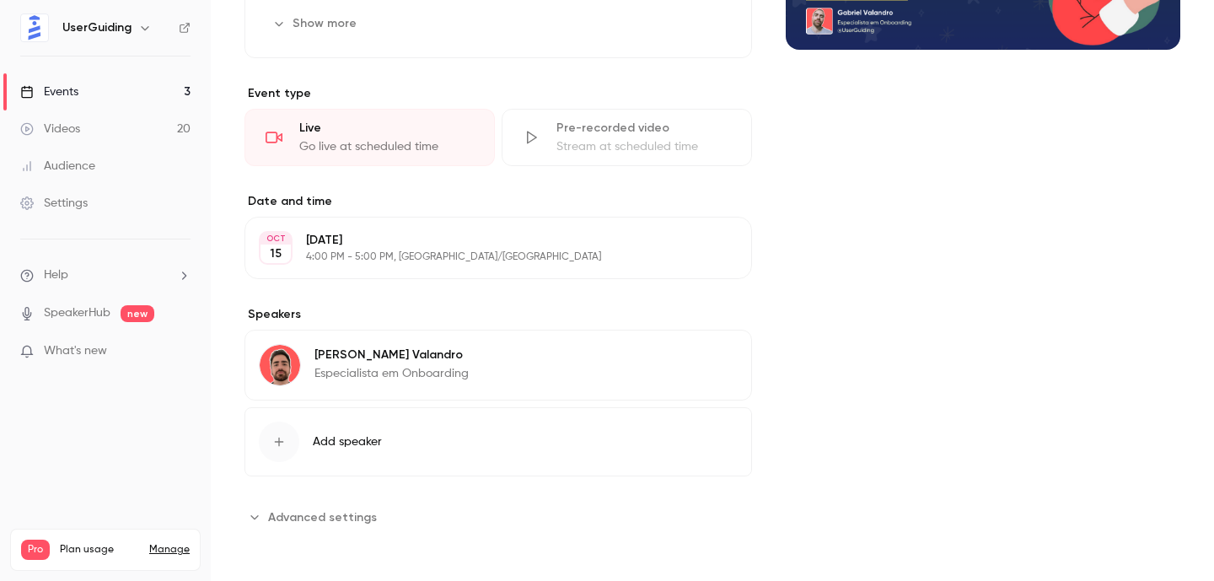
click at [338, 516] on span "Advanced settings" at bounding box center [322, 517] width 109 height 18
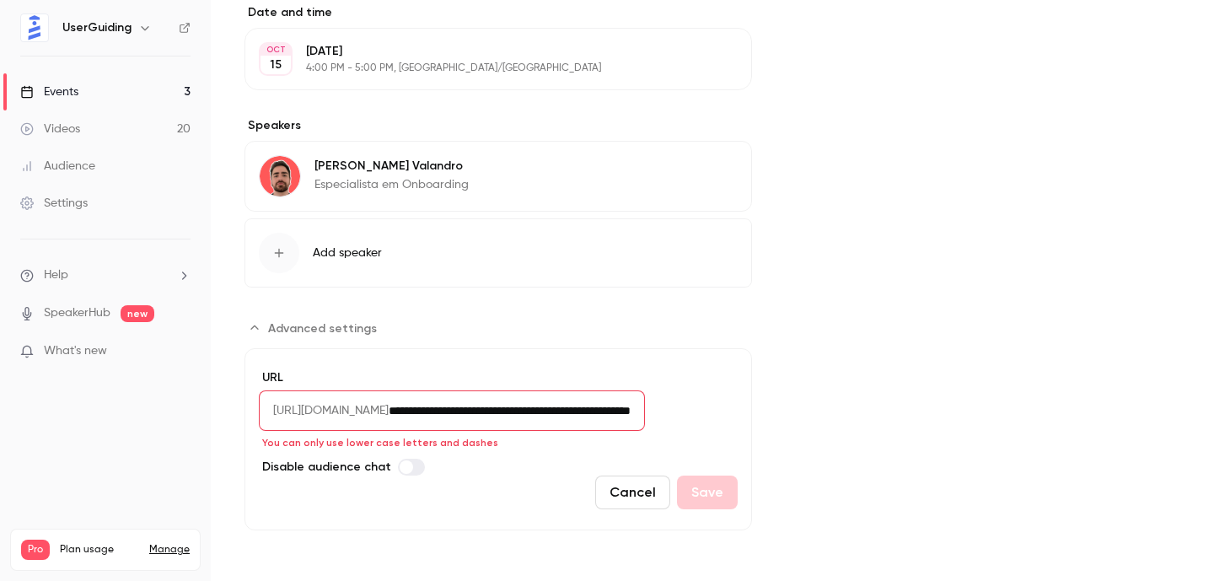
click at [609, 411] on input "**********" at bounding box center [517, 410] width 256 height 40
click at [634, 492] on button "Cancel" at bounding box center [632, 493] width 75 height 34
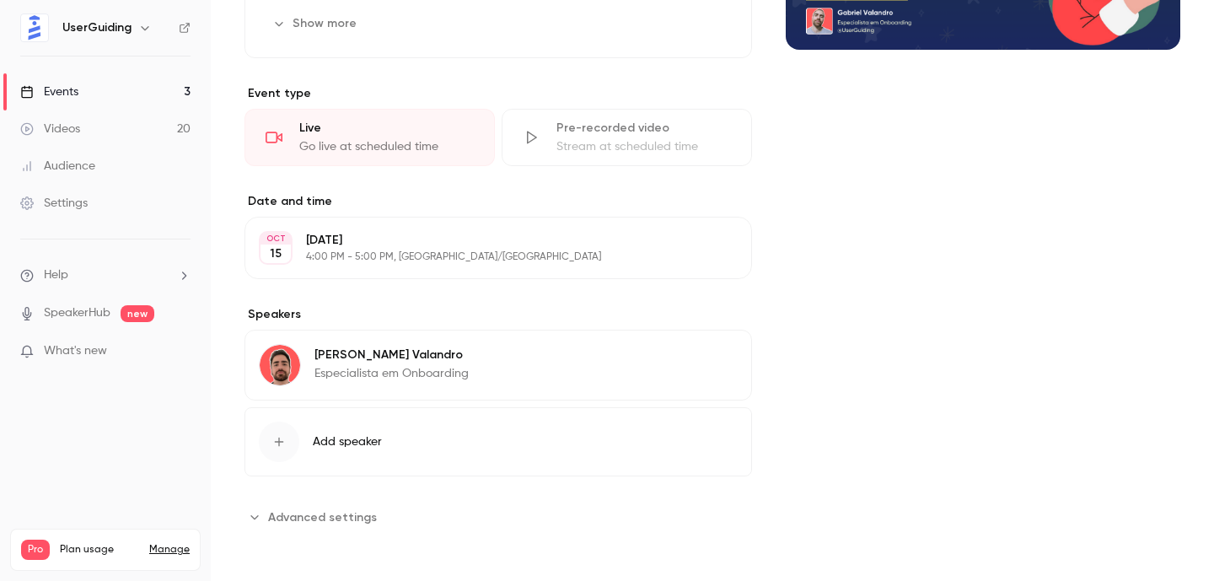
scroll to position [0, 0]
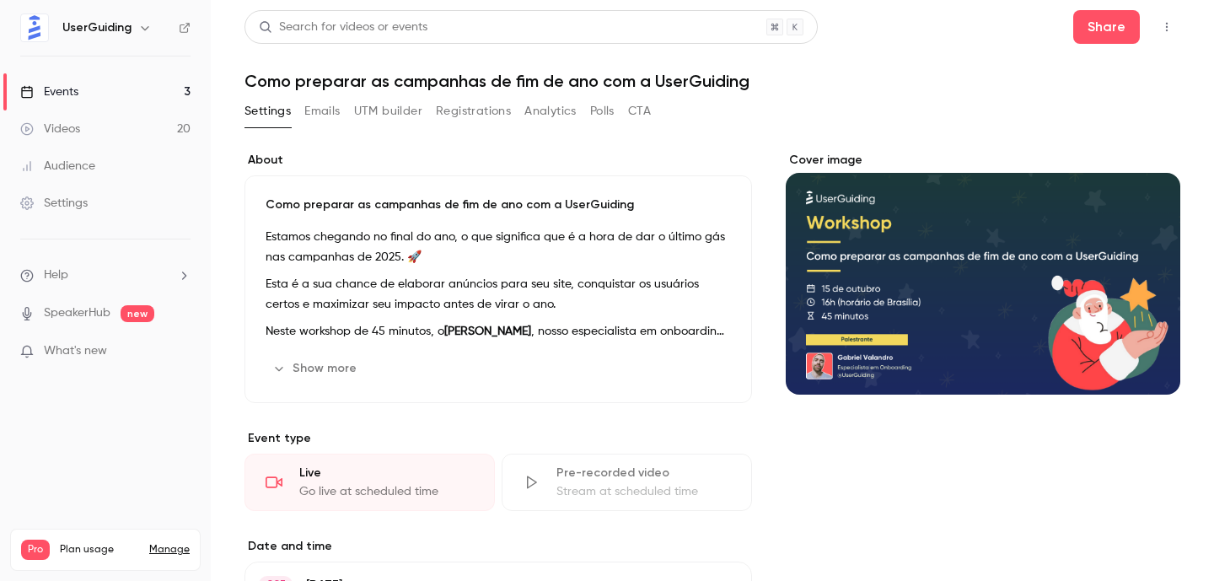
click at [463, 136] on div "About Como preparar as campanhas de fim de ano com a UserGuiding Estamos chegan…" at bounding box center [713, 524] width 936 height 784
click at [388, 99] on button "UTM builder" at bounding box center [388, 111] width 68 height 27
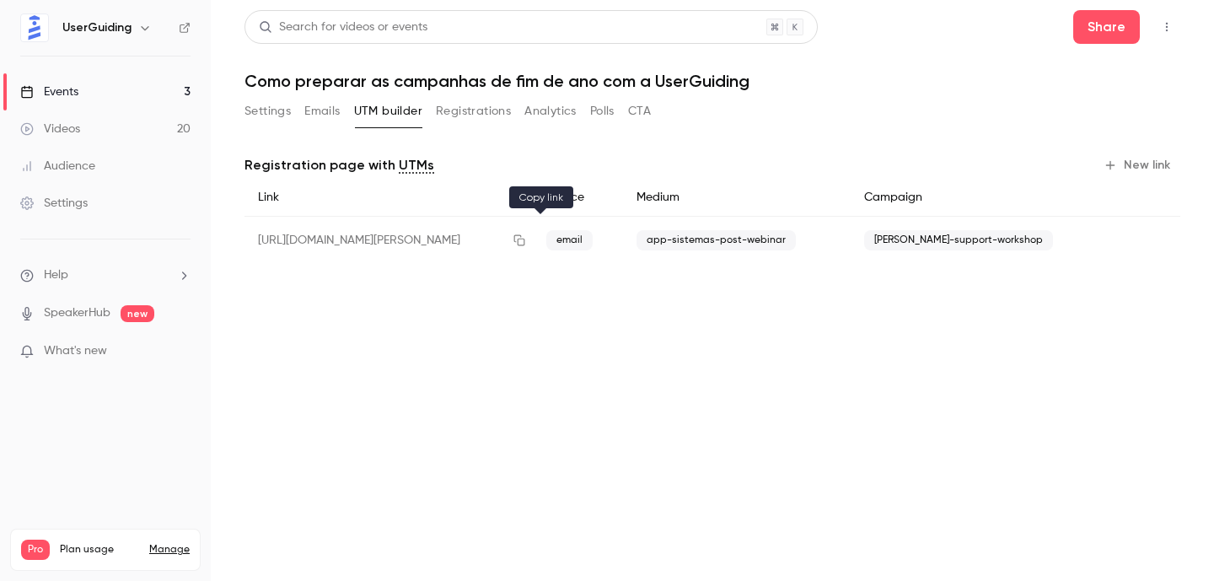
click at [526, 239] on icon "button" at bounding box center [519, 240] width 13 height 12
click at [277, 111] on button "Settings" at bounding box center [268, 111] width 46 height 27
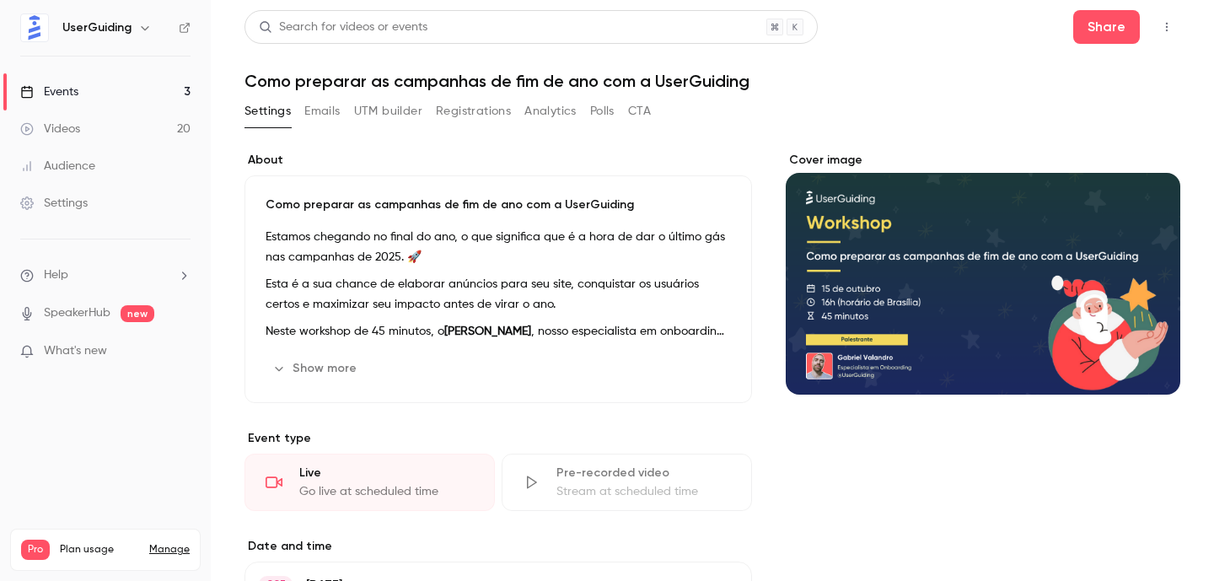
click at [1173, 30] on icon "button" at bounding box center [1166, 27] width 13 height 12
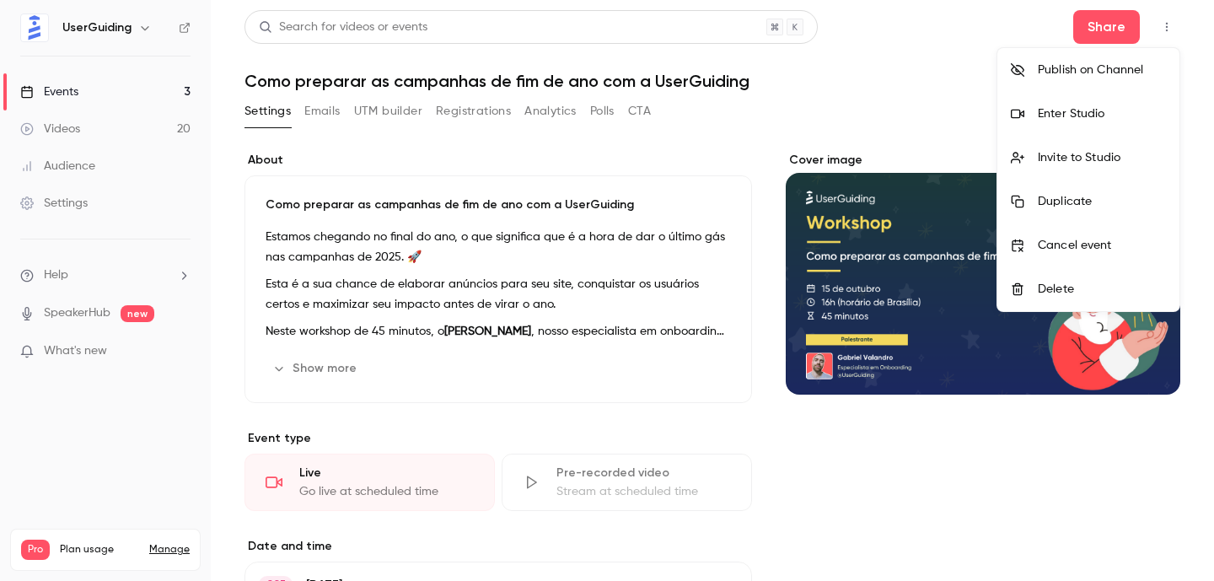
click at [1046, 74] on div "Publish on Channel" at bounding box center [1102, 70] width 128 height 17
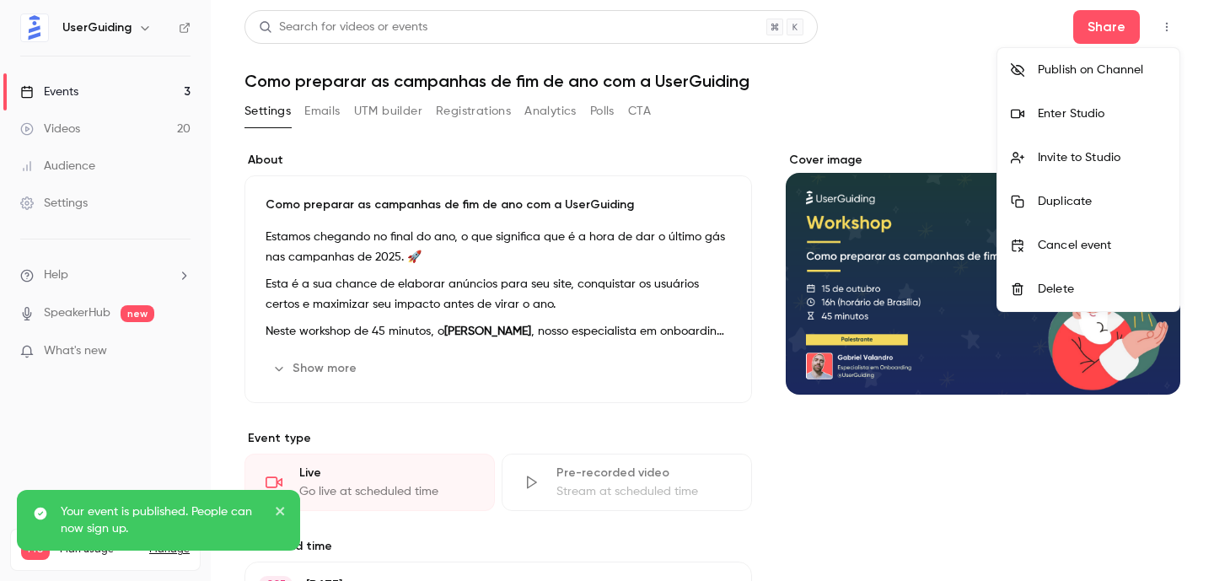
click at [873, 97] on div at bounding box center [607, 290] width 1214 height 581
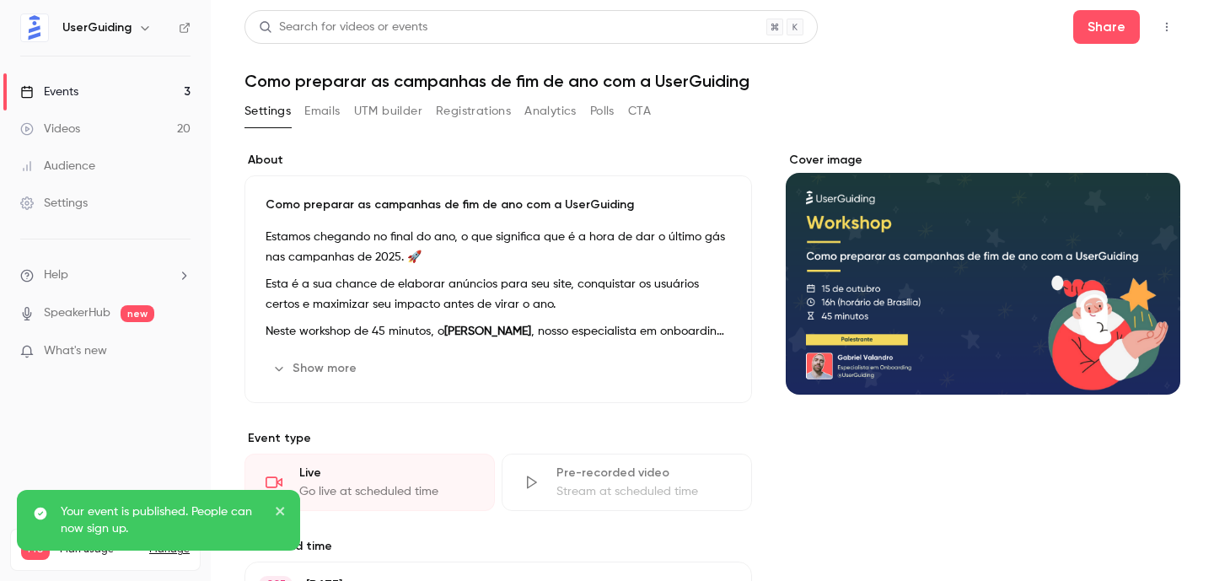
click at [275, 112] on button "Settings" at bounding box center [268, 111] width 46 height 27
click at [164, 100] on link "Events 3" at bounding box center [105, 91] width 211 height 37
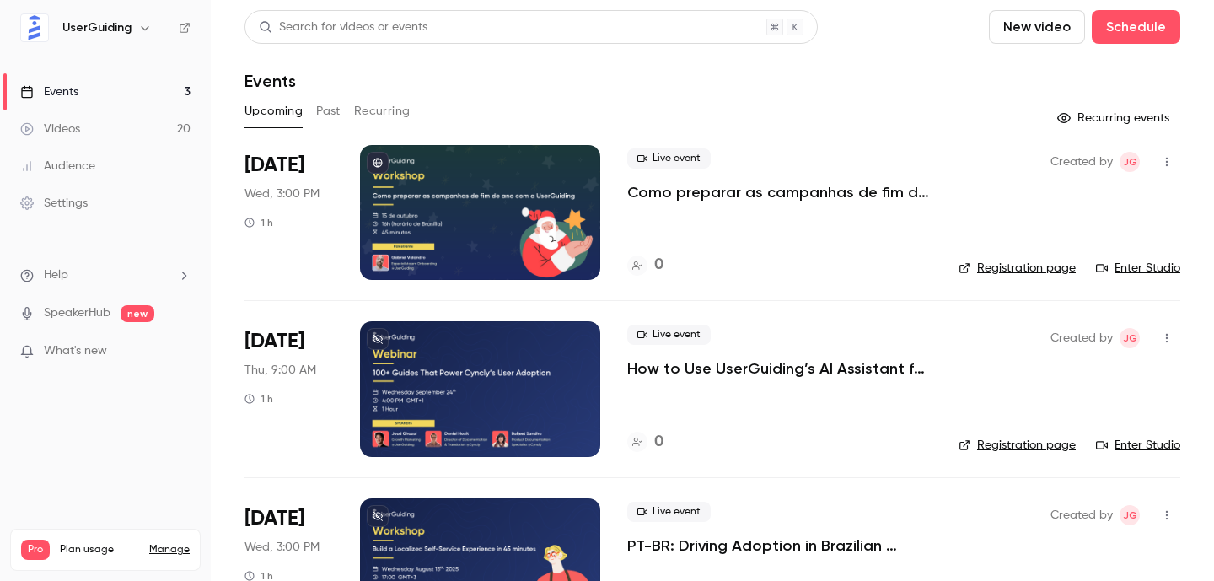
click at [1035, 268] on link "Registration page" at bounding box center [1017, 268] width 117 height 17
click at [196, 34] on nav "UserGuiding Events 3 Videos 20 Audience Settings Help SpeakerHub new What's new…" at bounding box center [105, 290] width 211 height 581
click at [179, 28] on icon at bounding box center [185, 28] width 12 height 12
click at [322, 124] on button "Past" at bounding box center [328, 111] width 24 height 27
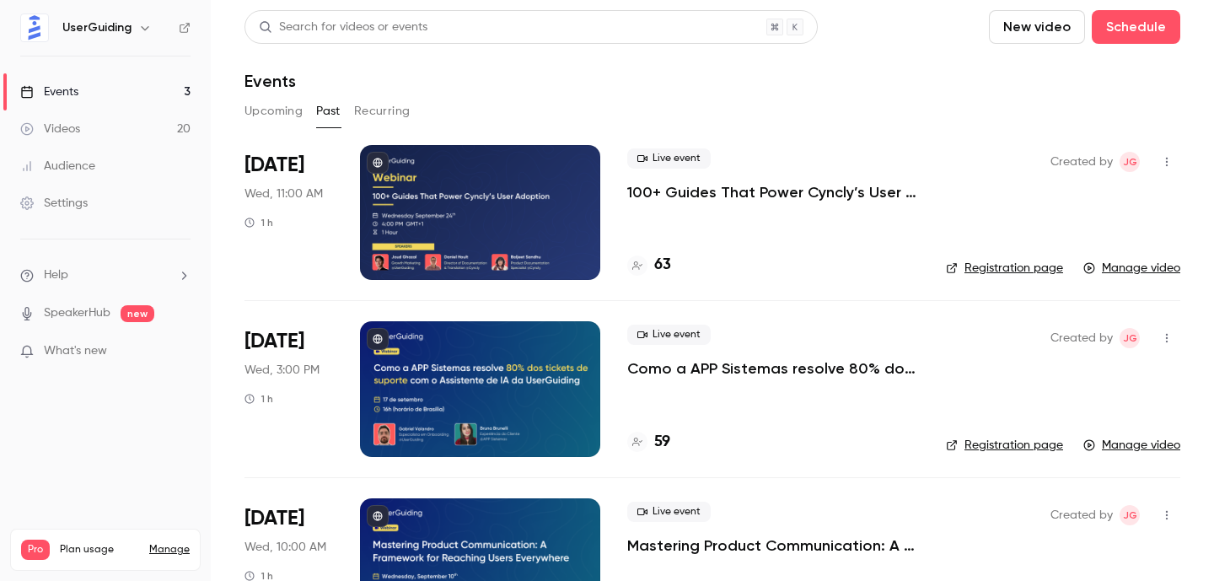
click at [469, 239] on div at bounding box center [480, 212] width 240 height 135
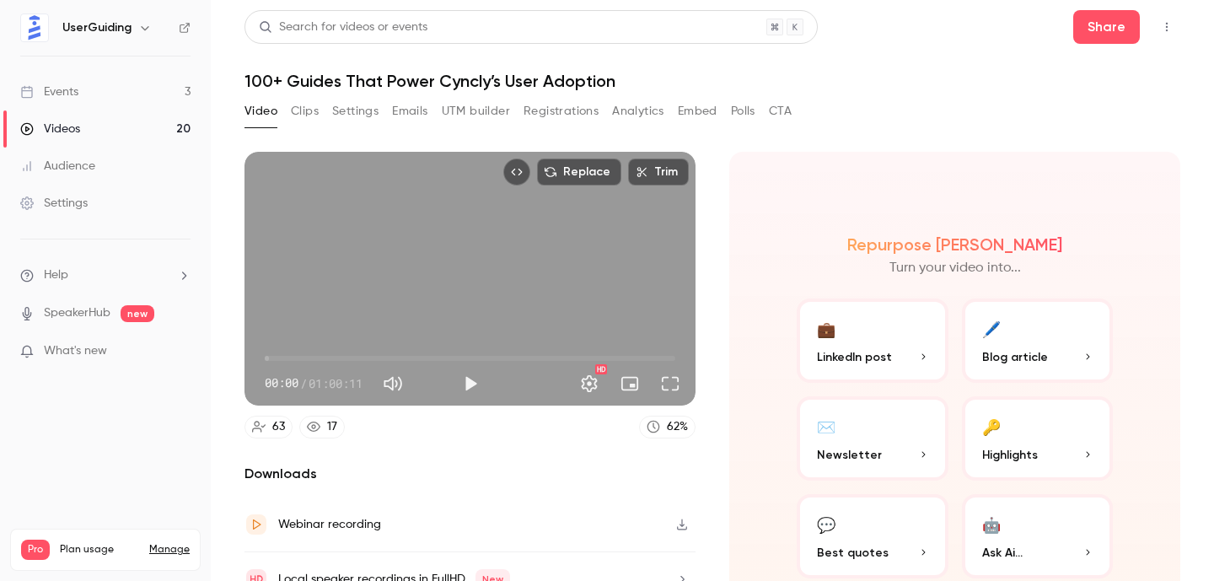
click at [298, 106] on button "Clips" at bounding box center [305, 111] width 28 height 27
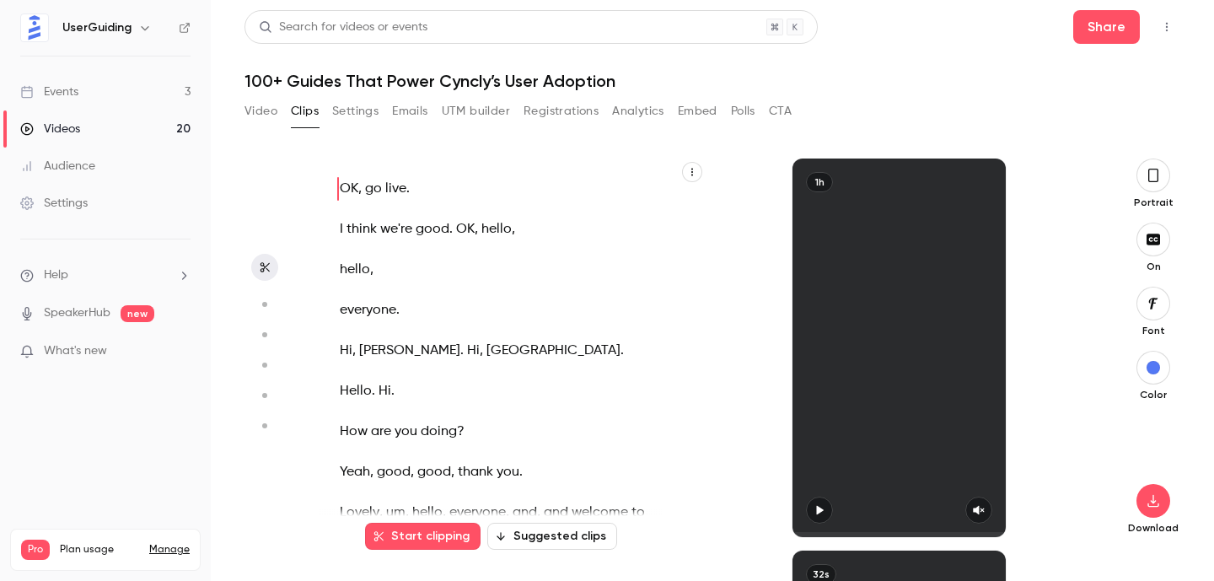
click at [699, 166] on button "button" at bounding box center [692, 172] width 20 height 20
click at [624, 202] on li "Copy transcript" at bounding box center [610, 212] width 182 height 45
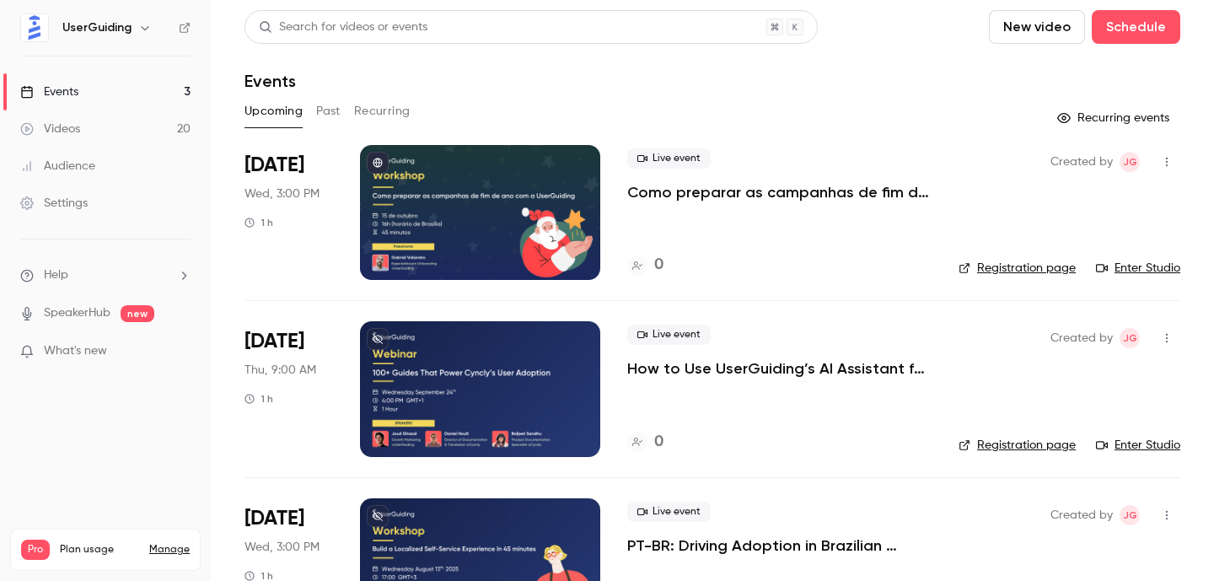
click at [332, 117] on button "Past" at bounding box center [328, 111] width 24 height 27
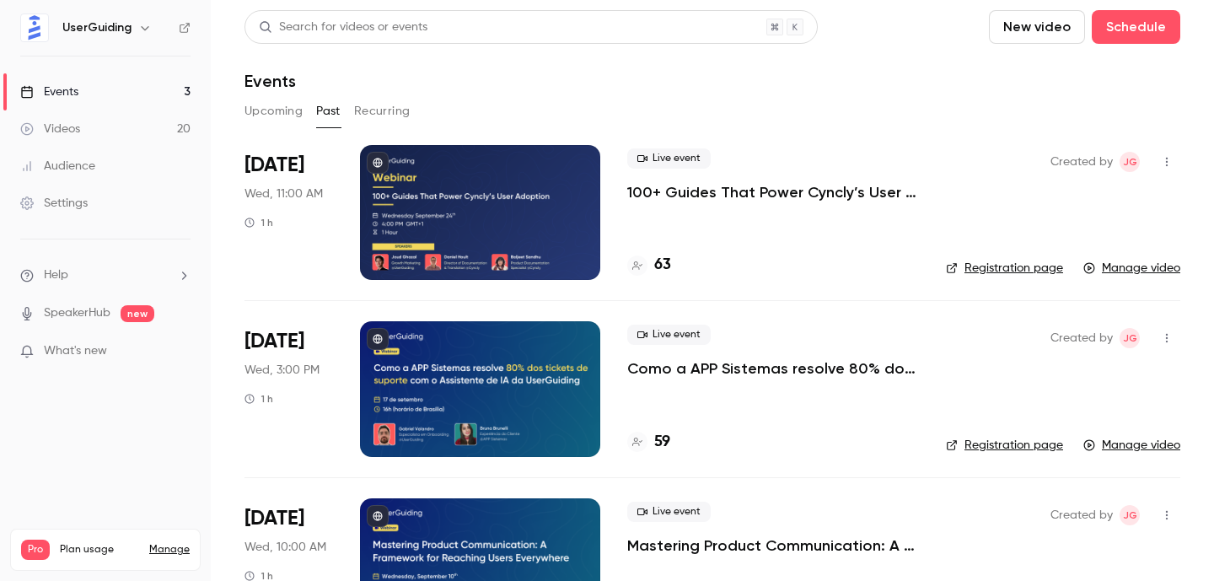
click at [426, 195] on div at bounding box center [480, 212] width 240 height 135
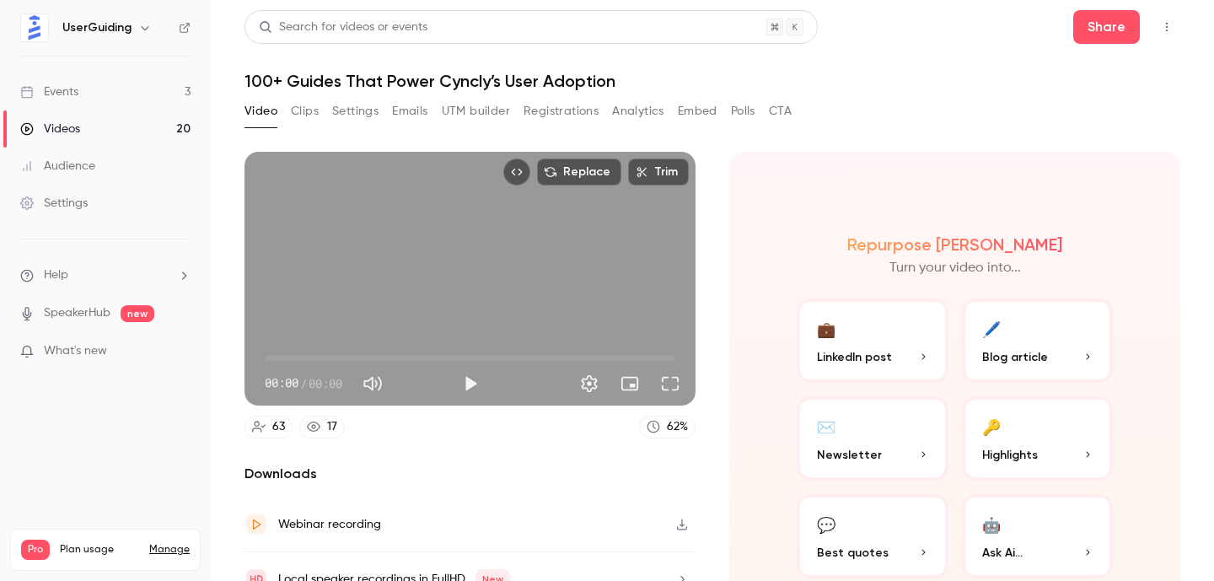
click at [573, 112] on button "Registrations" at bounding box center [561, 111] width 75 height 27
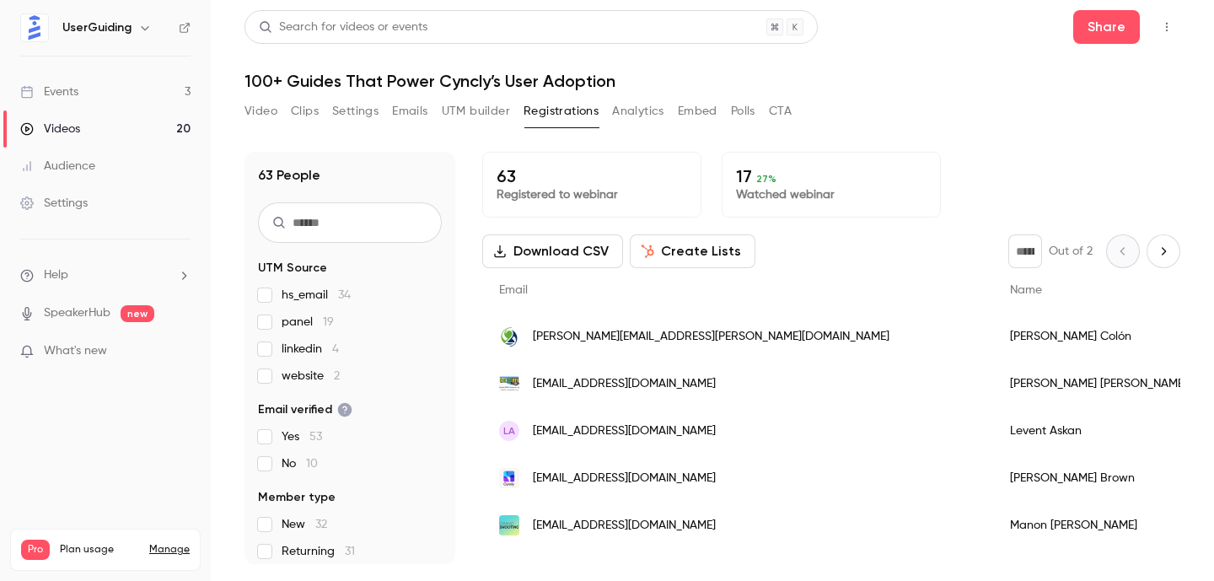
click at [500, 175] on p "63" at bounding box center [592, 176] width 191 height 20
click at [742, 174] on p "17 27 %" at bounding box center [831, 176] width 191 height 20
copy p "17"
click at [422, 76] on h1 "100+ Guides That Power Cyncly’s User Adoption" at bounding box center [713, 81] width 936 height 20
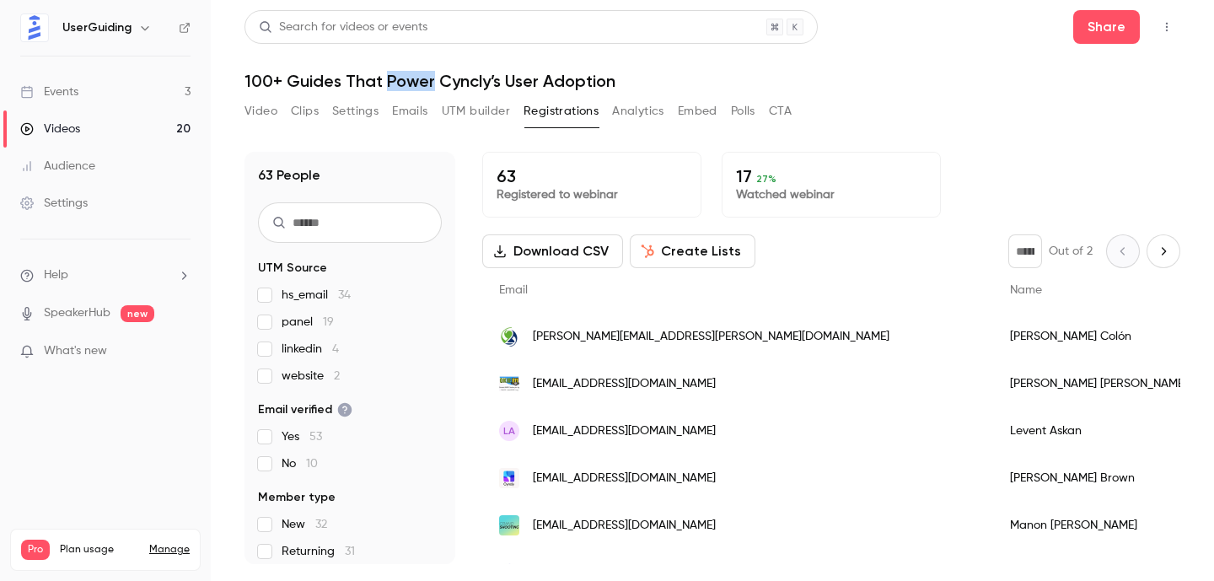
click at [422, 76] on h1 "100+ Guides That Power Cyncly’s User Adoption" at bounding box center [713, 81] width 936 height 20
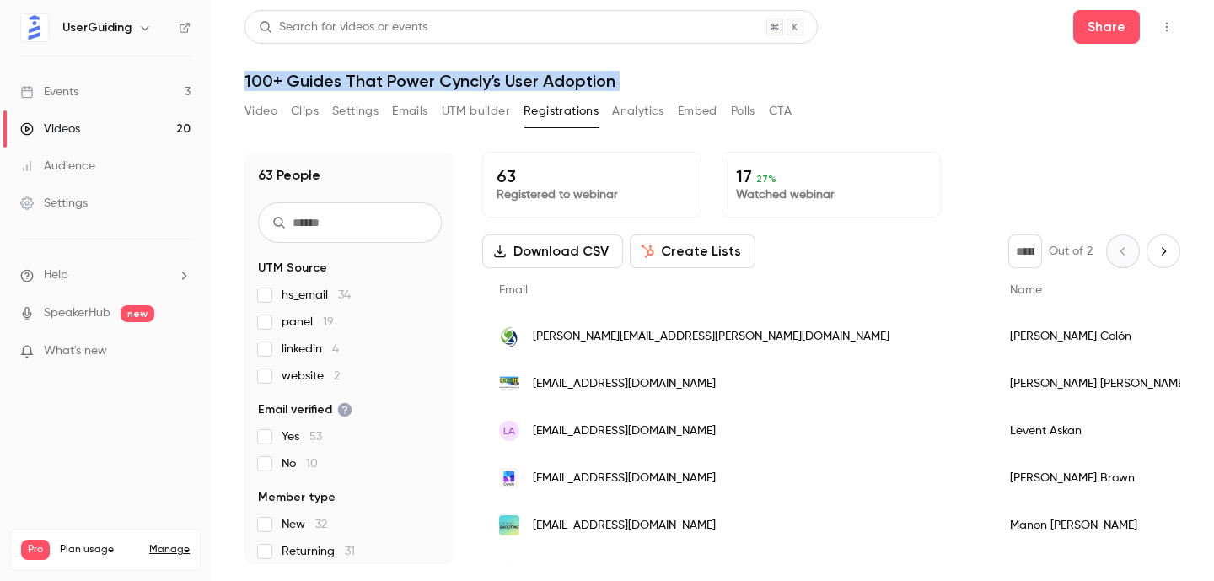
click at [422, 76] on h1 "100+ Guides That Power Cyncly’s User Adoption" at bounding box center [713, 81] width 936 height 20
copy div "100+ Guides That Power Cyncly’s User Adoption Video Clips Settings Emails UTM b…"
click at [476, 111] on button "UTM builder" at bounding box center [476, 111] width 68 height 27
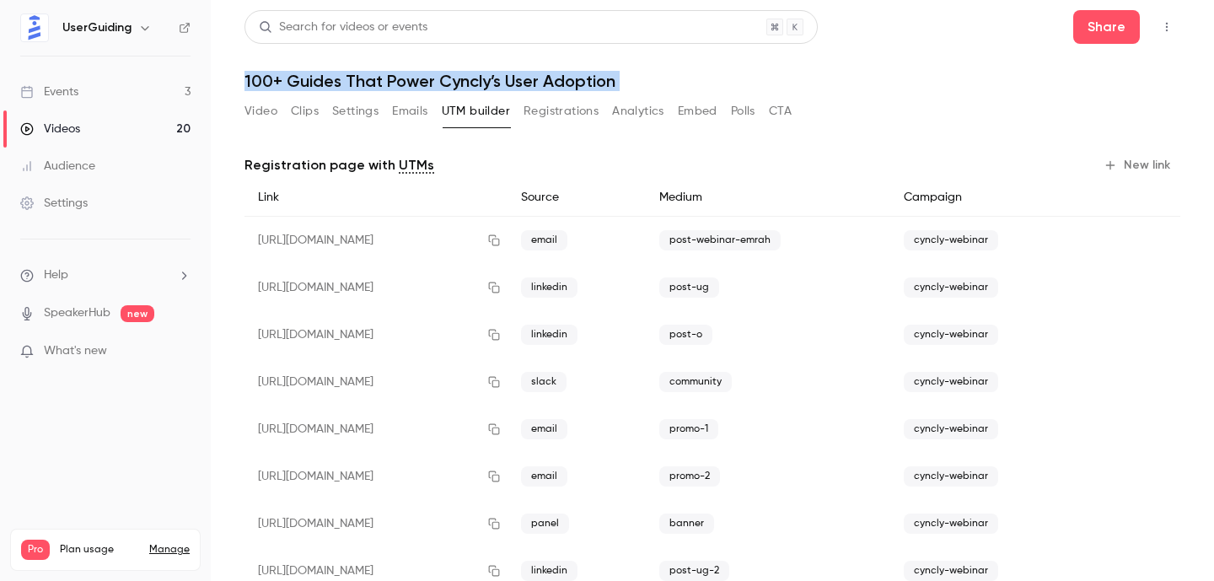
click at [406, 112] on button "Emails" at bounding box center [409, 111] width 35 height 27
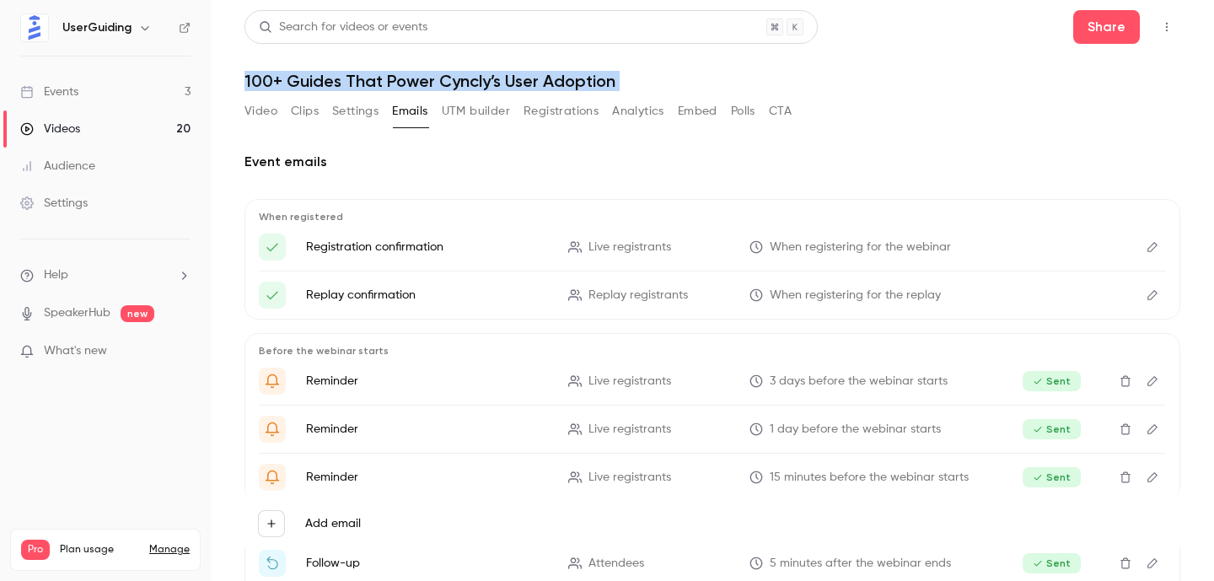
click at [625, 119] on button "Analytics" at bounding box center [638, 111] width 52 height 27
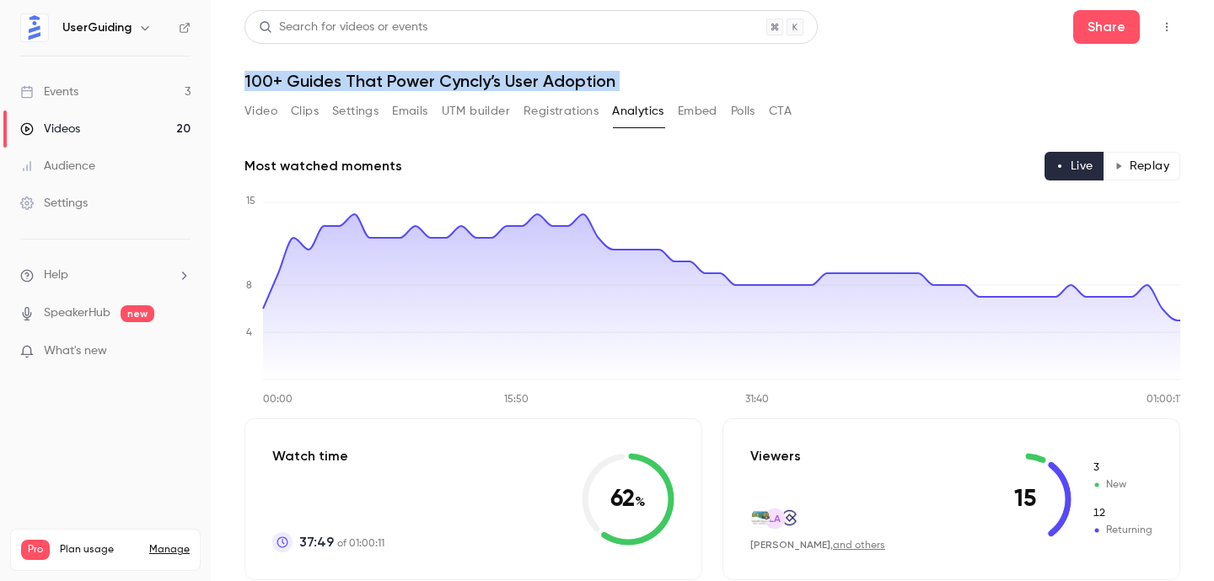
click at [582, 118] on button "Registrations" at bounding box center [561, 111] width 75 height 27
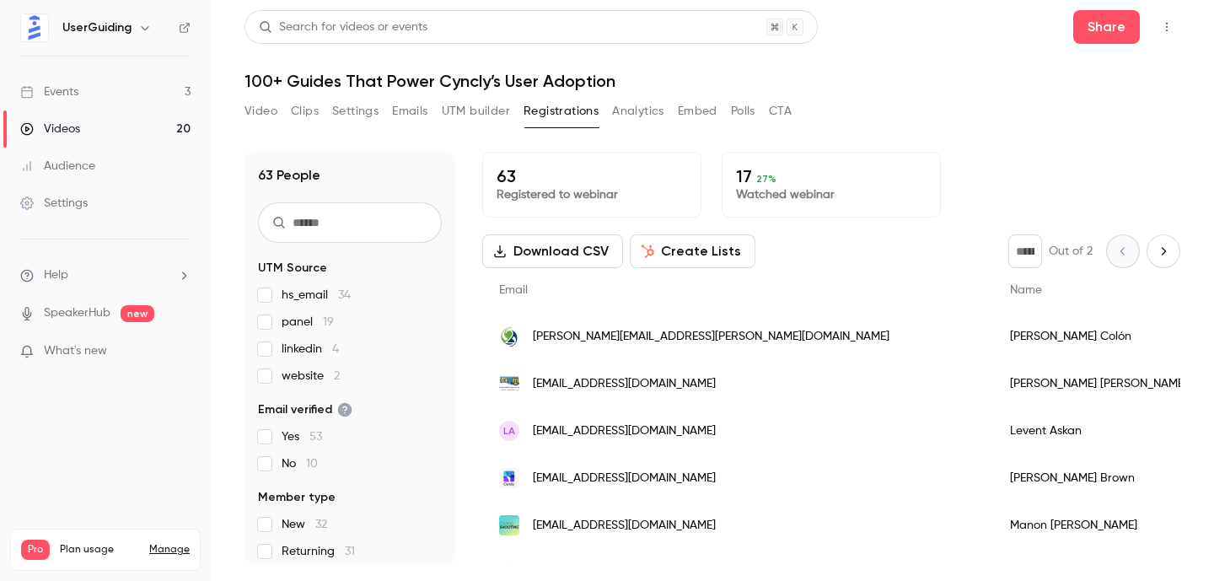
click at [345, 292] on span "34" at bounding box center [344, 295] width 13 height 12
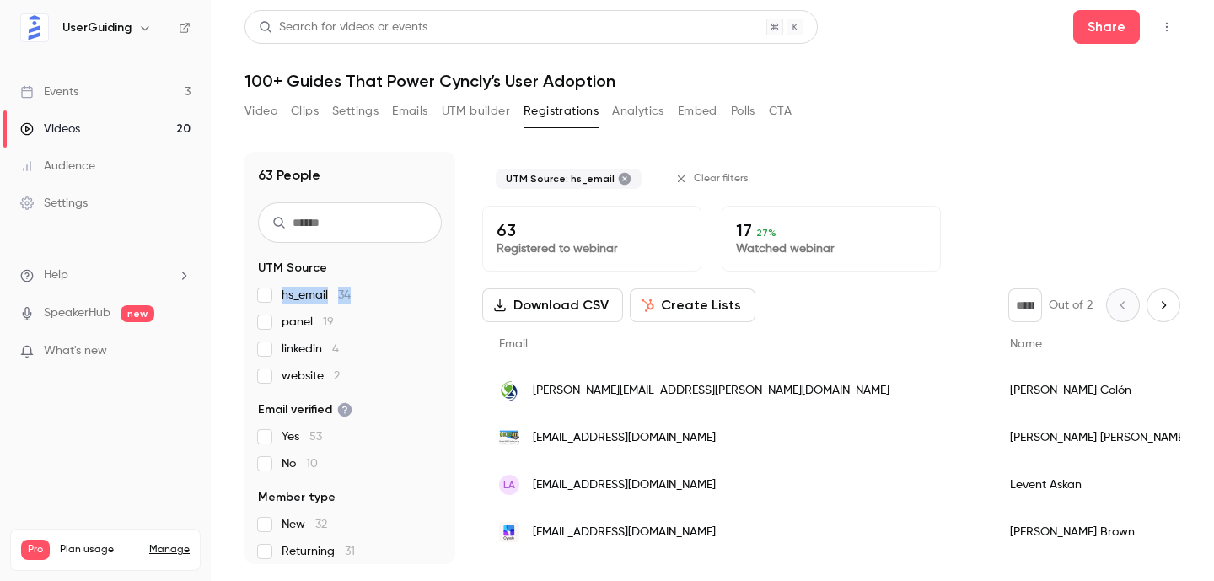
click at [345, 292] on span "34" at bounding box center [344, 295] width 13 height 12
copy span "hs_email 34"
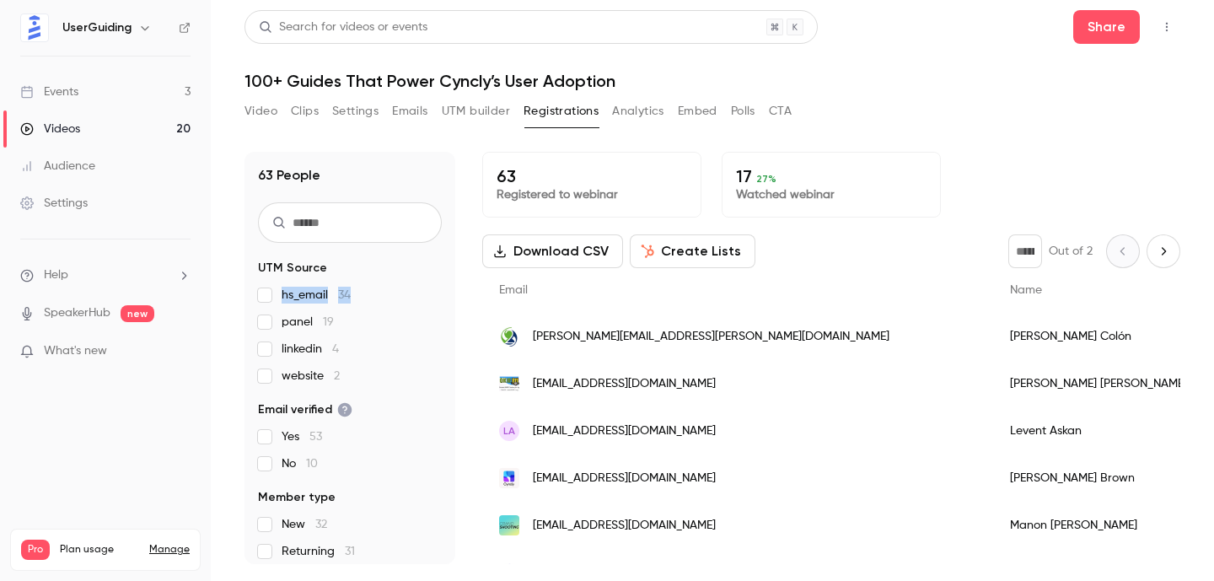
click at [127, 123] on link "Videos 20" at bounding box center [105, 128] width 211 height 37
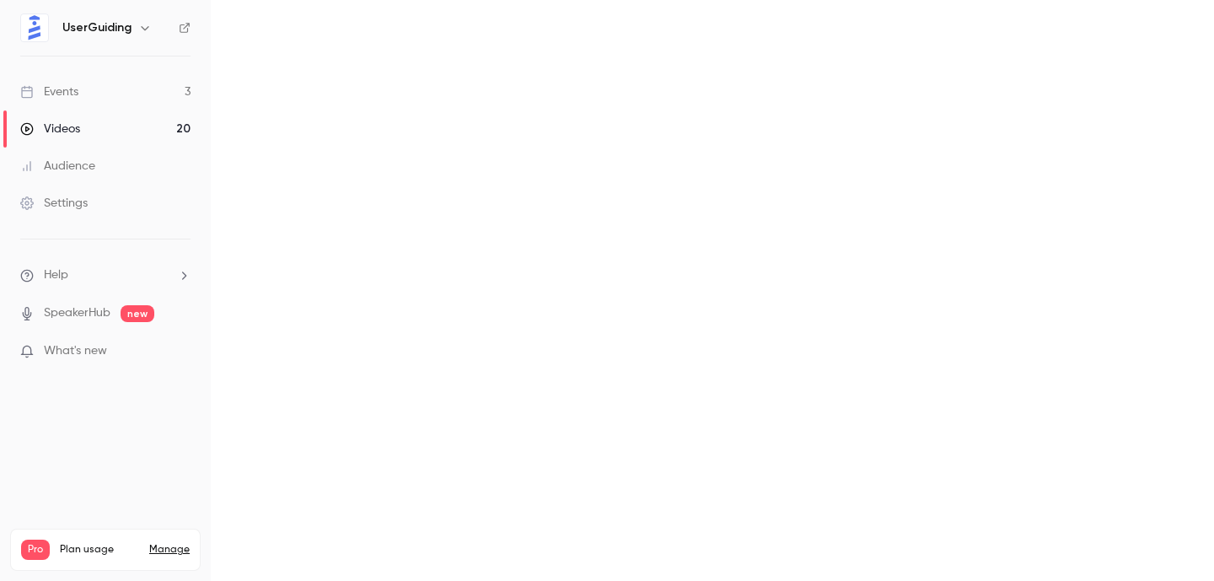
click at [165, 89] on link "Events 3" at bounding box center [105, 91] width 211 height 37
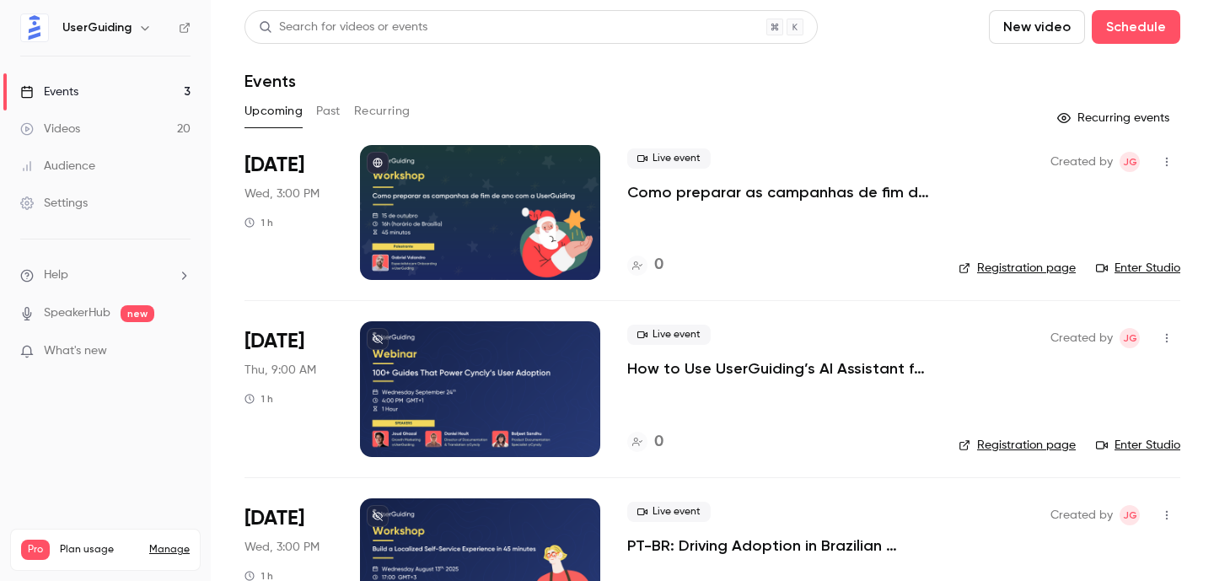
click at [325, 124] on button "Past" at bounding box center [328, 111] width 24 height 27
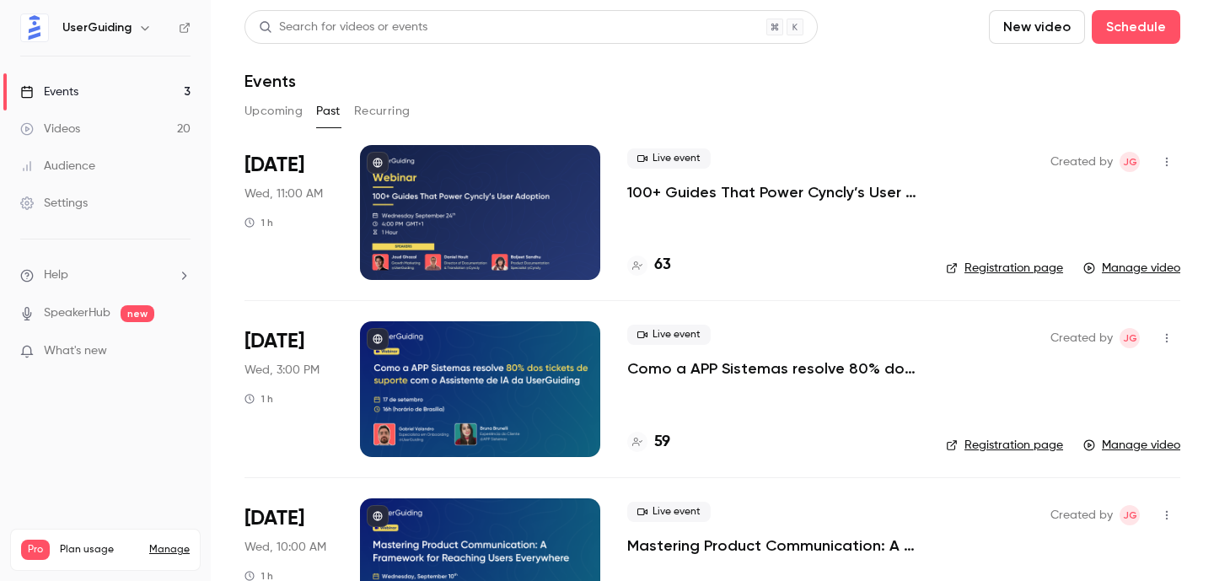
click at [274, 111] on button "Upcoming" at bounding box center [274, 111] width 58 height 27
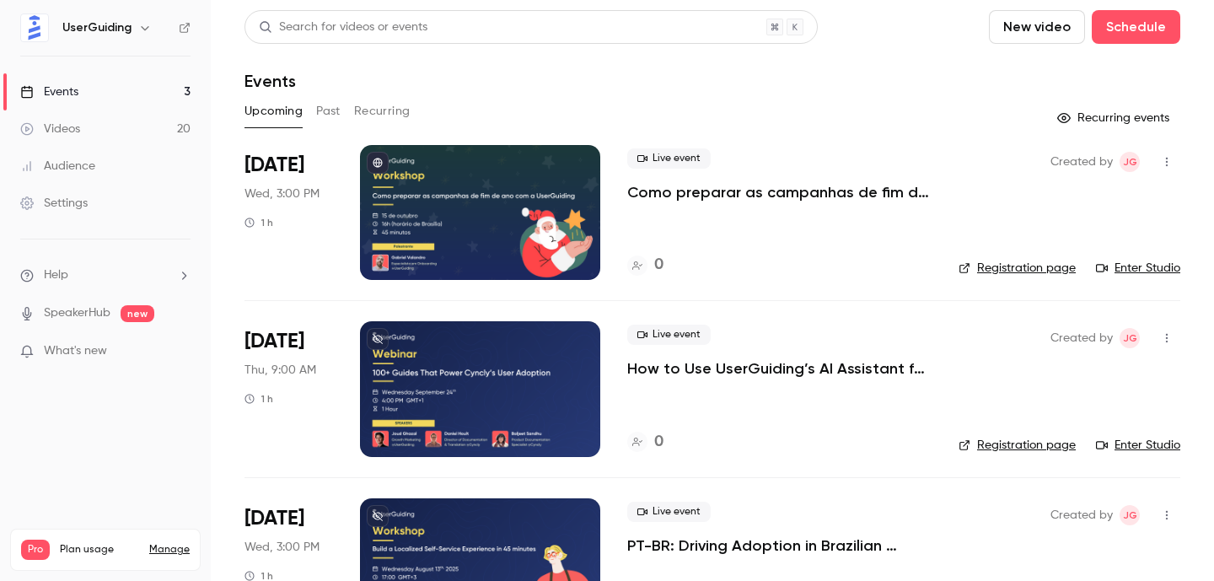
click at [470, 205] on div at bounding box center [480, 212] width 240 height 135
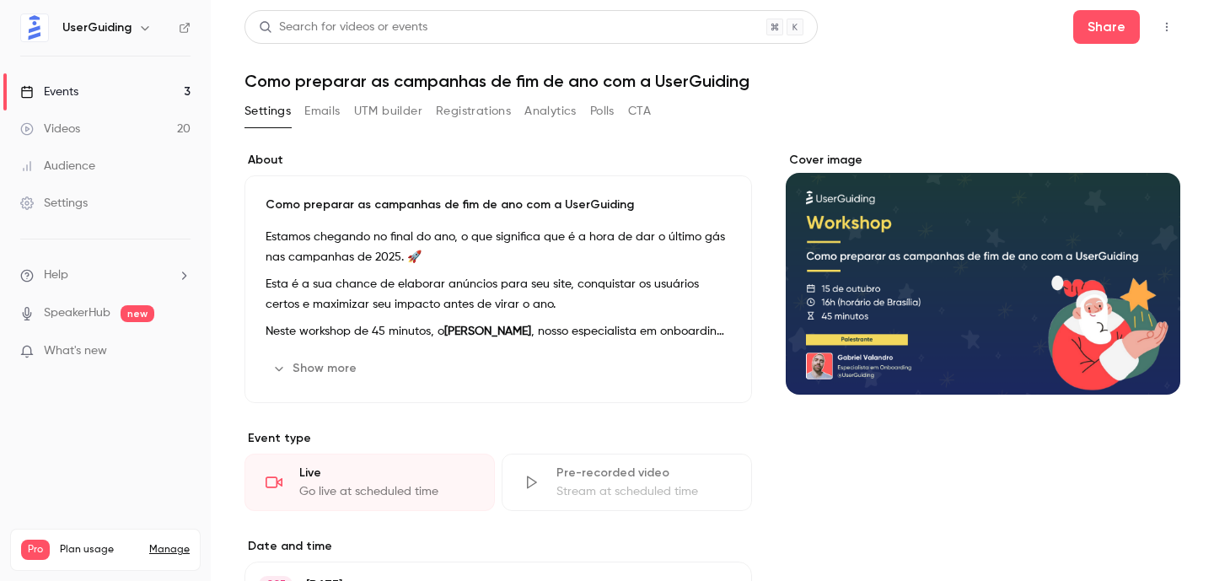
click at [410, 111] on button "UTM builder" at bounding box center [388, 111] width 68 height 27
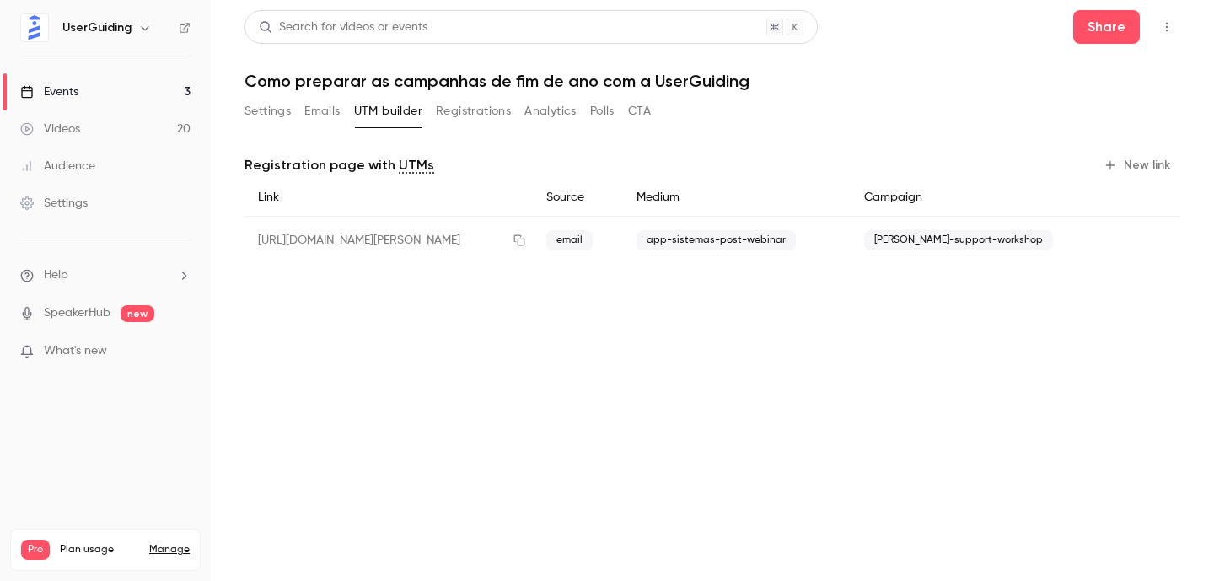
click at [1116, 169] on icon "button" at bounding box center [1110, 165] width 13 height 13
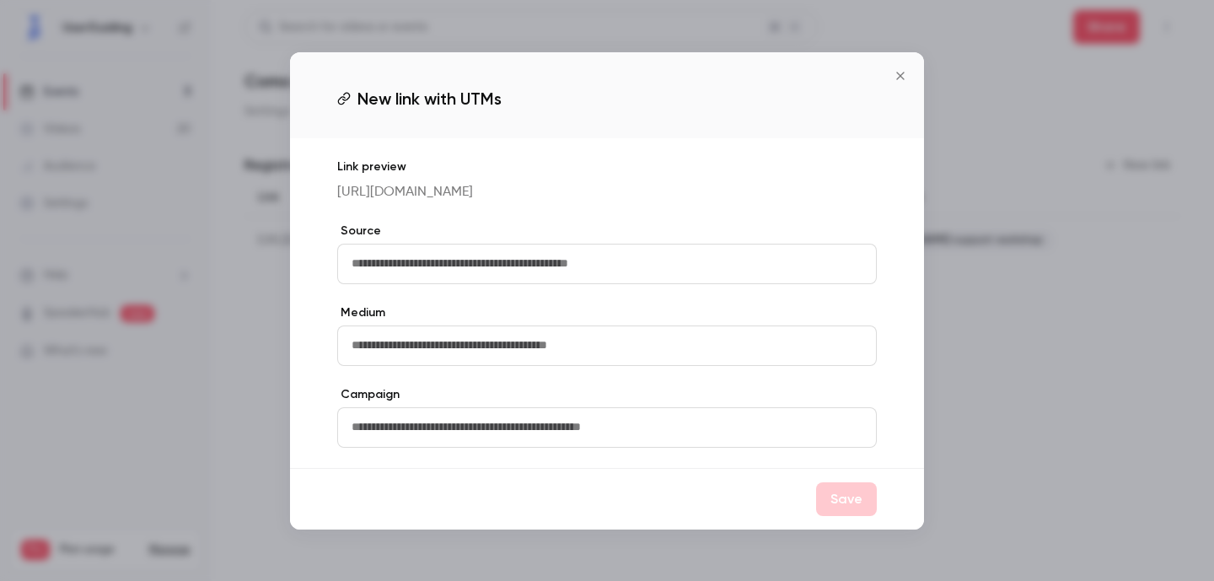
click at [649, 271] on input "text" at bounding box center [607, 264] width 540 height 40
type input "*****"
click at [510, 352] on input "text" at bounding box center [607, 345] width 540 height 40
click at [903, 69] on icon "Close" at bounding box center [900, 75] width 20 height 13
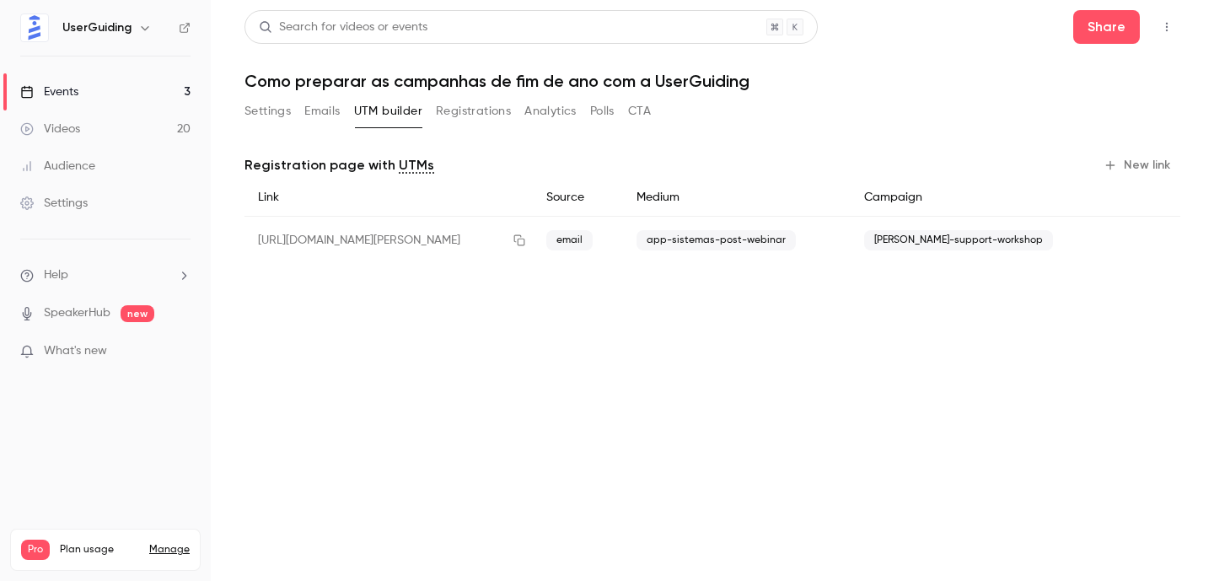
click at [944, 246] on span "[PERSON_NAME]-support-workshop" at bounding box center [958, 240] width 189 height 20
click at [955, 244] on span "[PERSON_NAME]-support-workshop" at bounding box center [958, 240] width 189 height 20
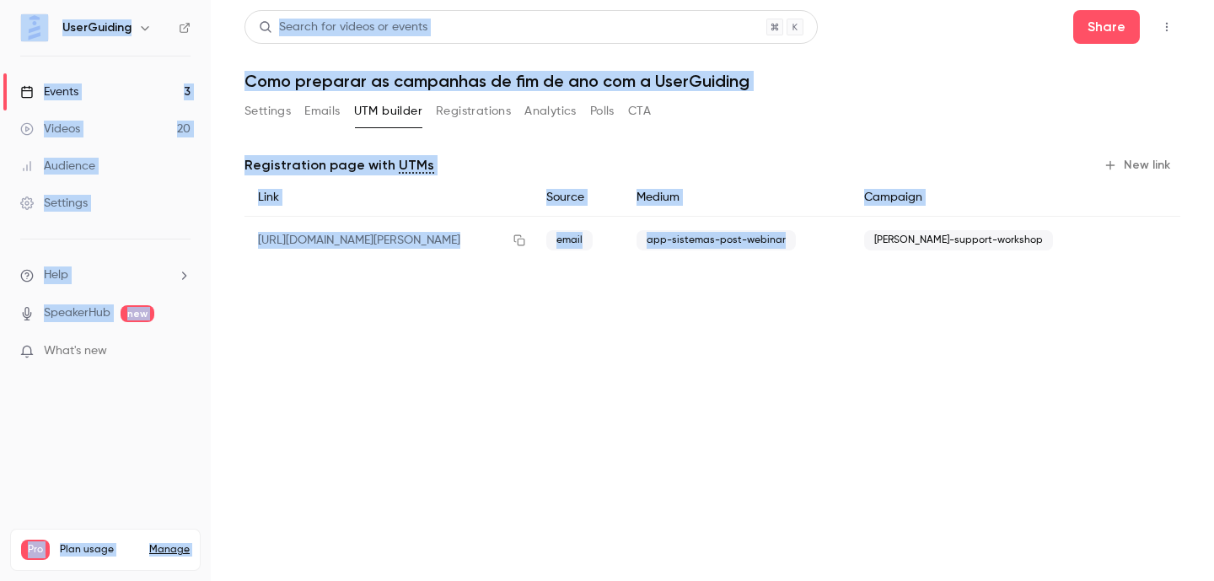
click at [955, 244] on span "[PERSON_NAME]-support-workshop" at bounding box center [958, 240] width 189 height 20
copy span "support"
click at [1144, 164] on button "New link" at bounding box center [1138, 165] width 83 height 27
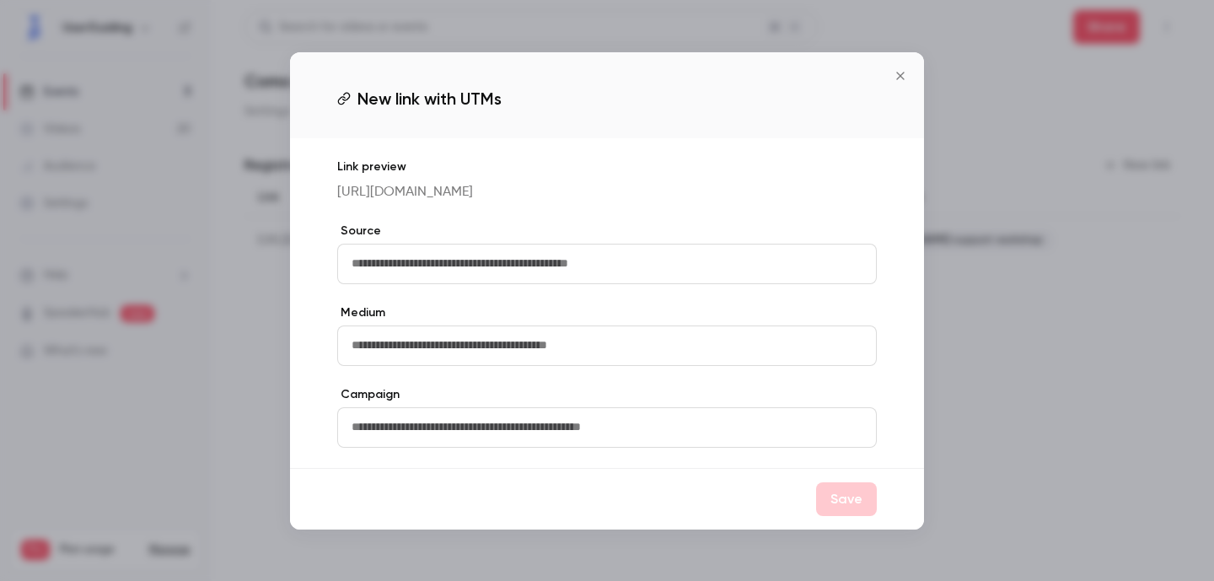
click at [650, 259] on input "text" at bounding box center [607, 264] width 540 height 40
type input "*****"
click at [402, 361] on input "text" at bounding box center [607, 345] width 540 height 40
type input "******"
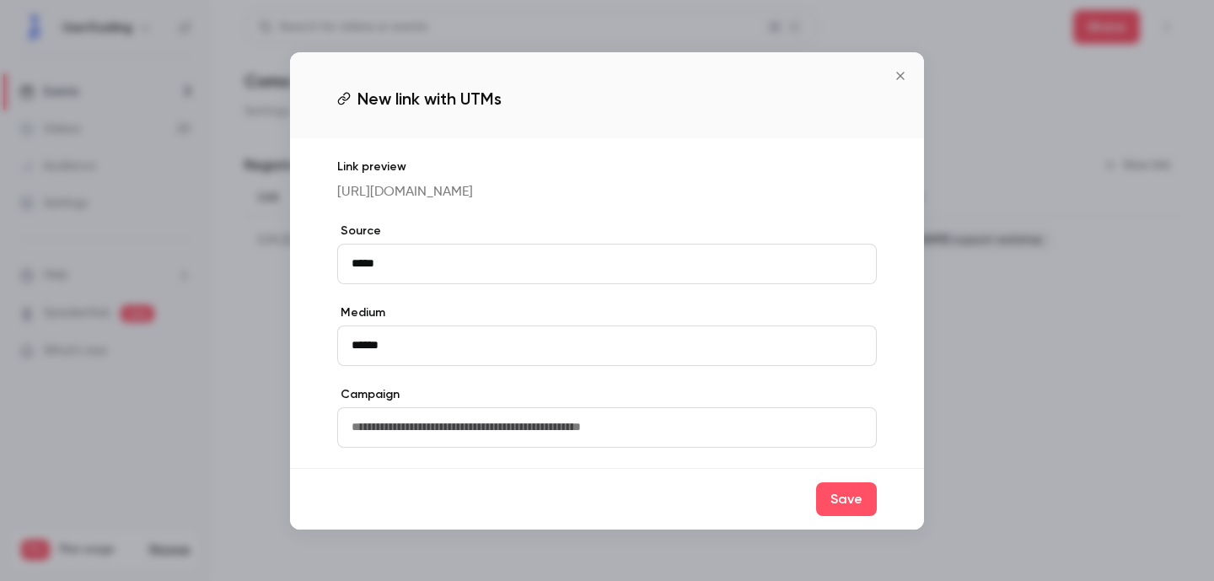
click at [397, 438] on input "text" at bounding box center [607, 427] width 540 height 40
paste input "**********"
click at [410, 444] on input "**********" at bounding box center [607, 427] width 540 height 40
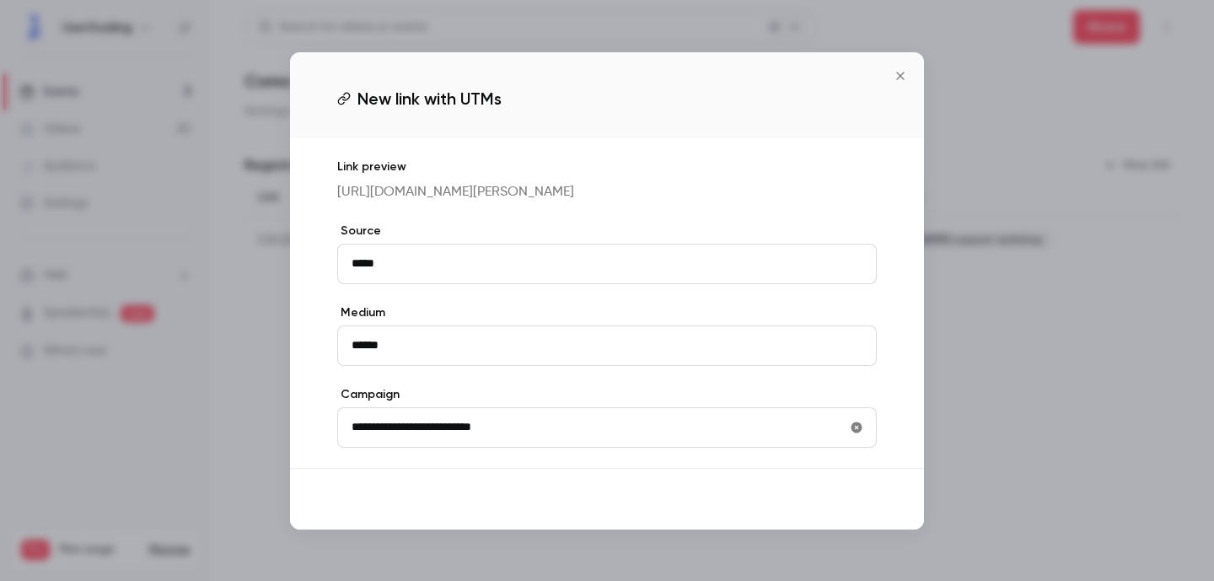
type input "**********"
click at [837, 516] on button "Save" at bounding box center [846, 499] width 61 height 34
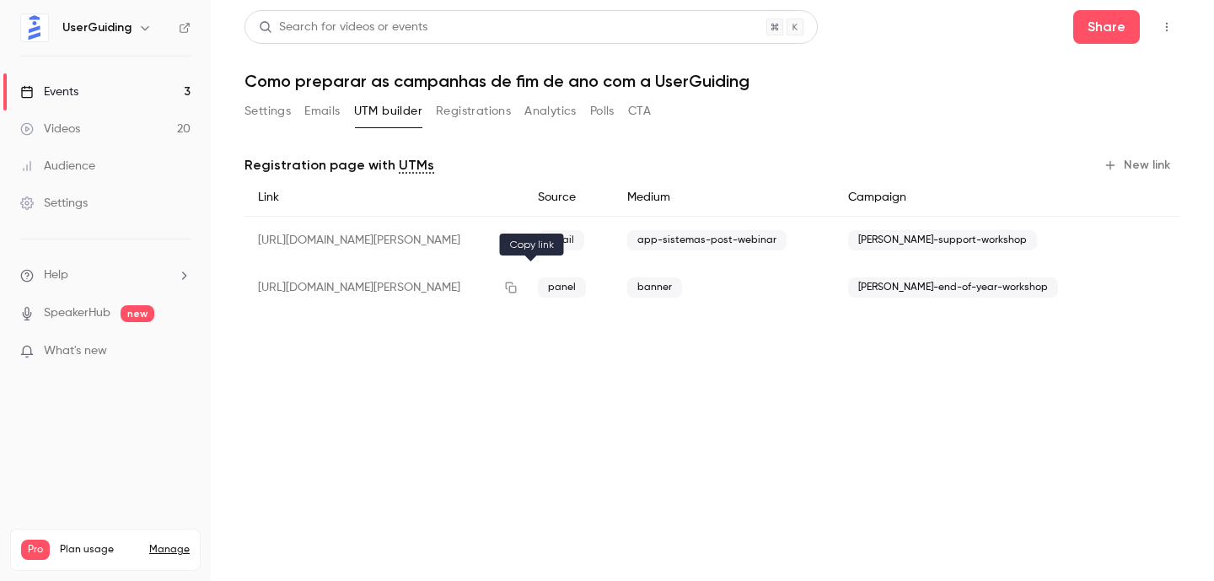
click at [518, 284] on icon "button" at bounding box center [510, 288] width 13 height 12
click at [518, 289] on icon "button" at bounding box center [510, 288] width 13 height 12
click at [395, 69] on header "Search for videos or events Share Como preparar as campanhas de fim de ano com …" at bounding box center [713, 50] width 936 height 81
click at [395, 81] on h1 "Como preparar as campanhas de fim de ano com a UserGuiding" at bounding box center [713, 81] width 936 height 20
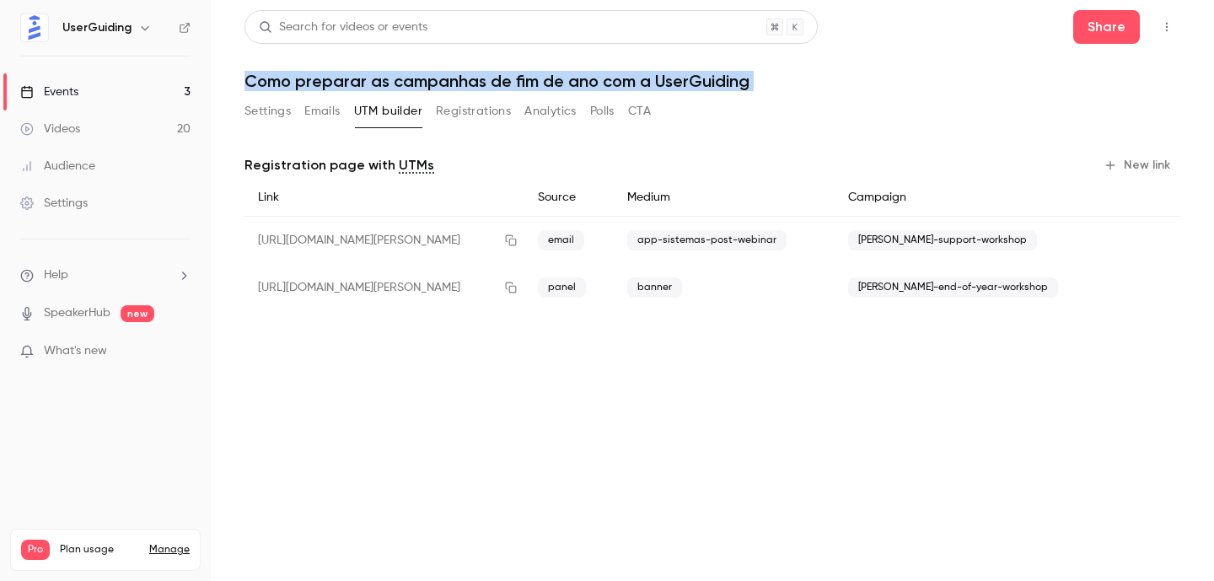
click at [395, 81] on h1 "Como preparar as campanhas de fim de ano com a UserGuiding" at bounding box center [713, 81] width 936 height 20
copy div "Como preparar as campanhas de fim de ano com a UserGuiding Settings Emails UTM …"
